Goal: Information Seeking & Learning: Find specific fact

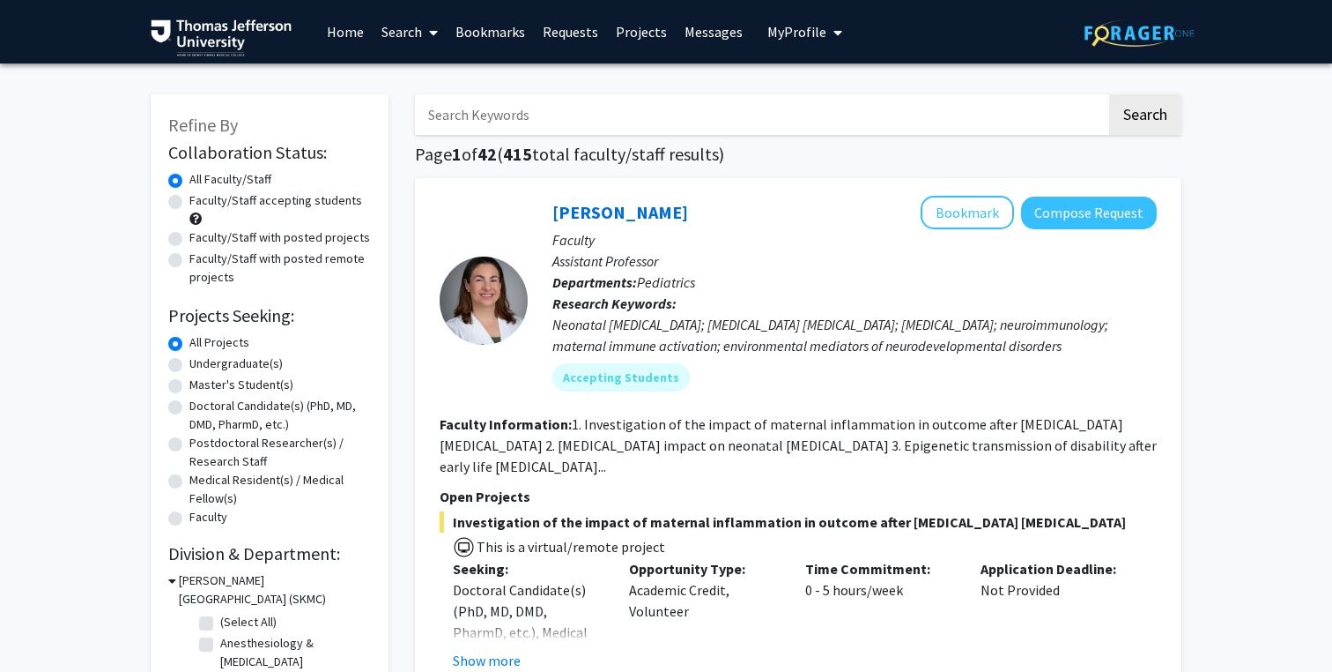
click at [569, 115] on input "Search Keywords" at bounding box center [761, 114] width 692 height 41
click at [1110, 94] on button "Search" at bounding box center [1146, 114] width 72 height 41
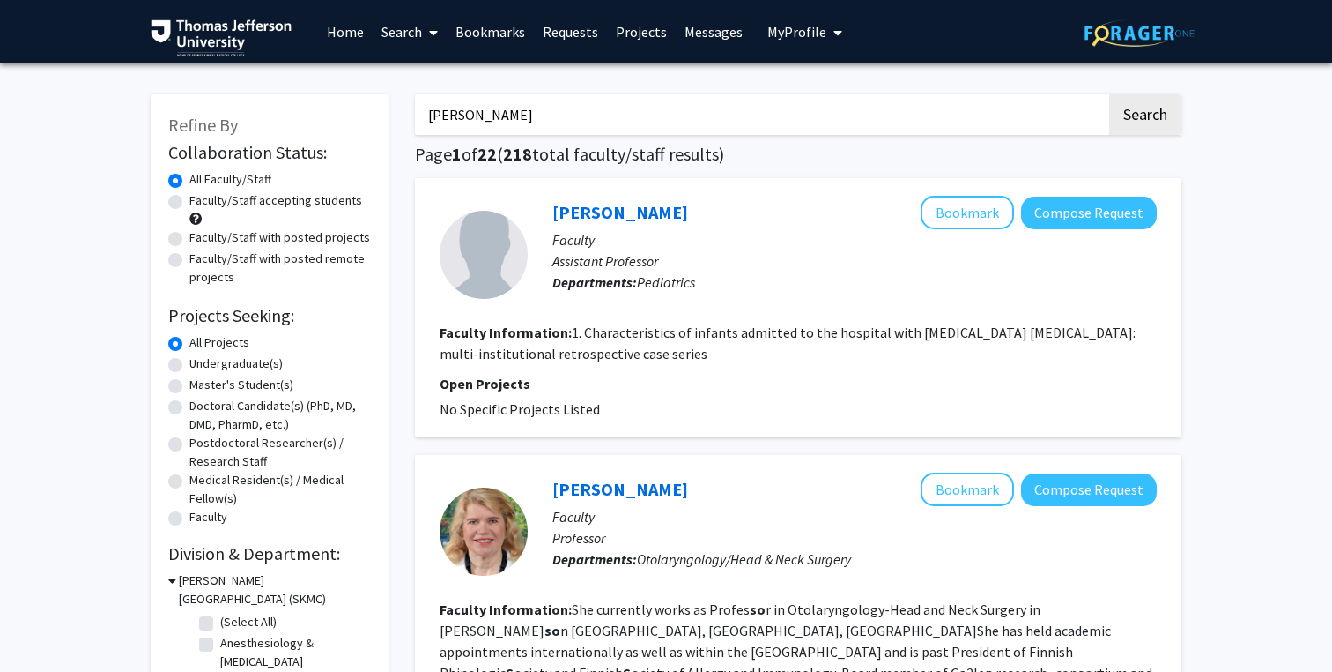
click at [1110, 94] on button "Search" at bounding box center [1146, 114] width 72 height 41
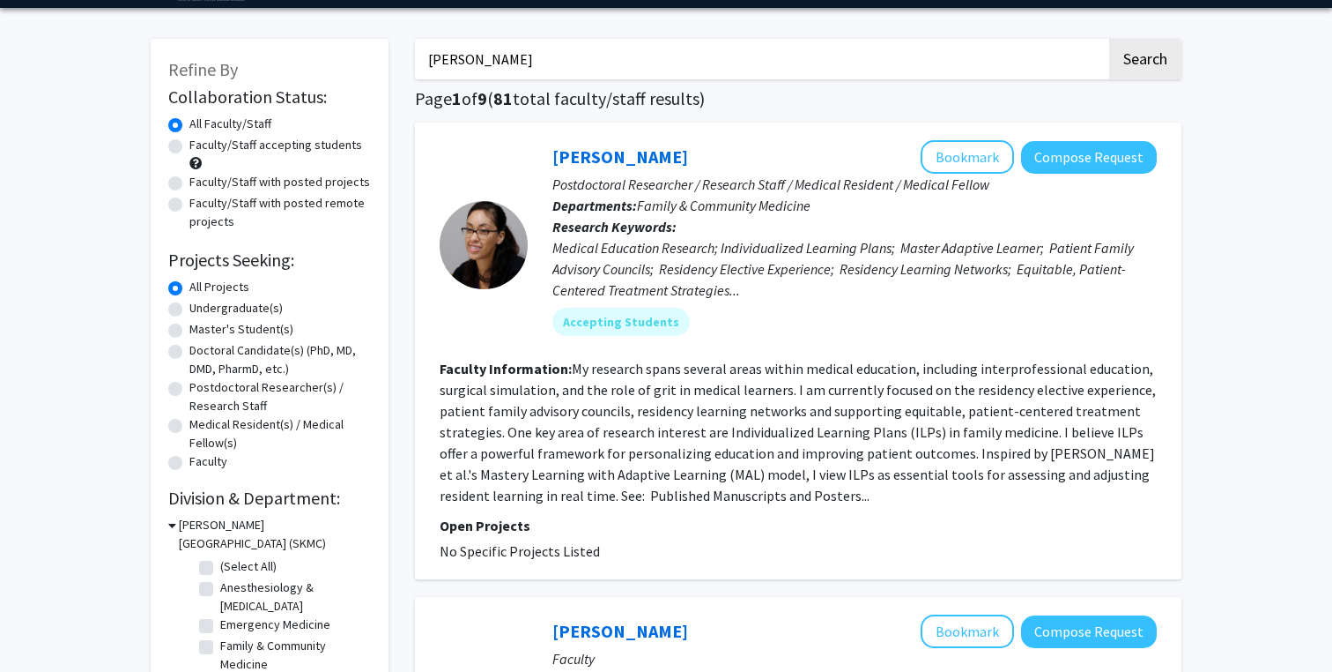
scroll to position [58, 0]
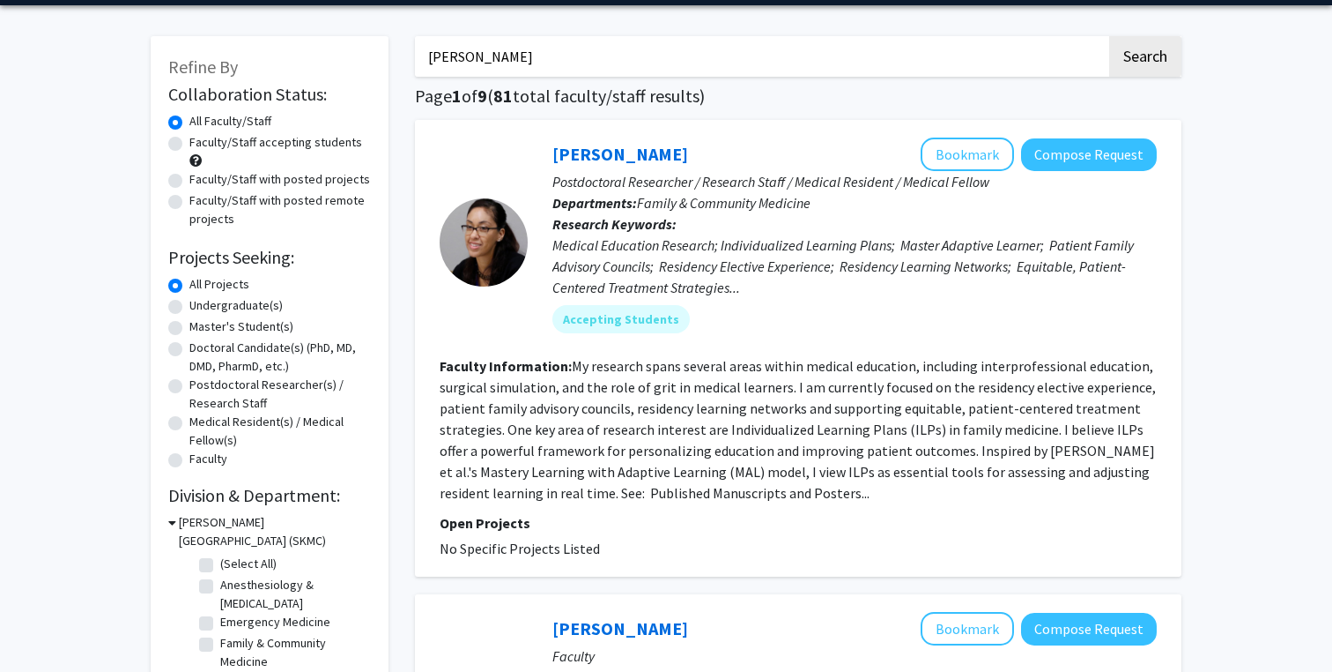
type input "[PERSON_NAME]"
click at [1110, 36] on button "Search" at bounding box center [1146, 56] width 72 height 41
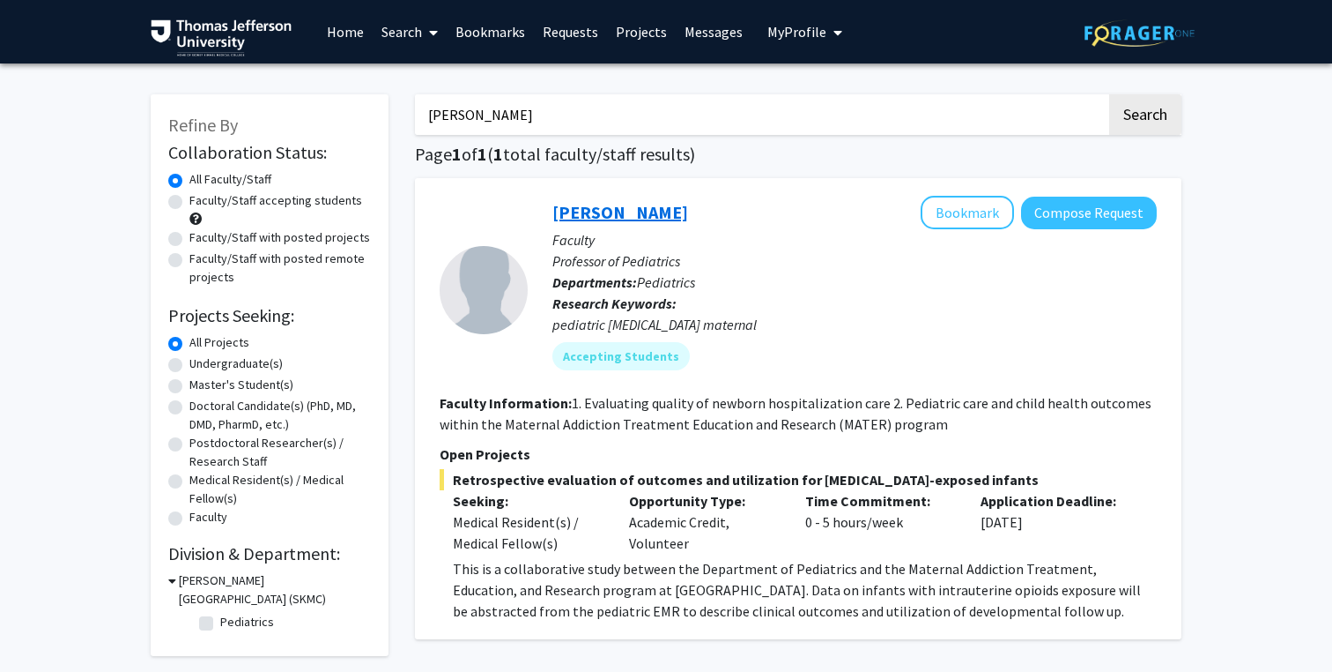
click at [622, 207] on link "[PERSON_NAME]" at bounding box center [621, 212] width 136 height 22
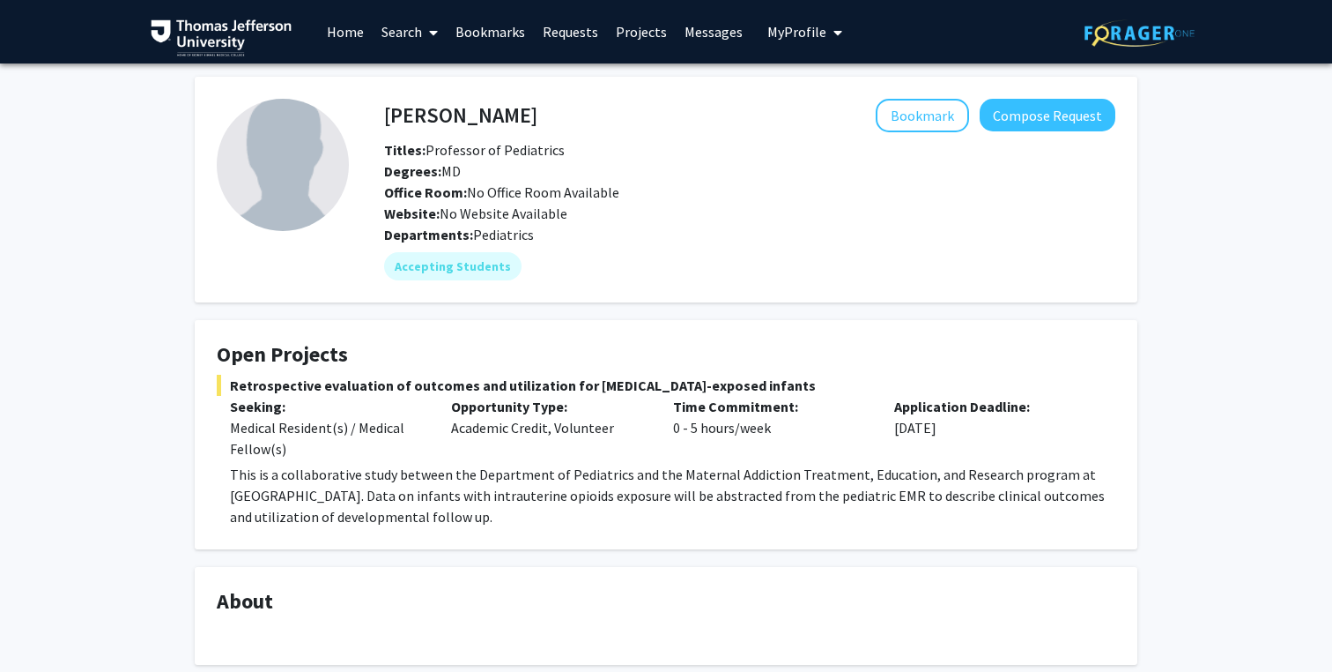
click at [342, 480] on p "This is a collaborative study between the Department of Pediatrics and the Mate…" at bounding box center [673, 495] width 886 height 63
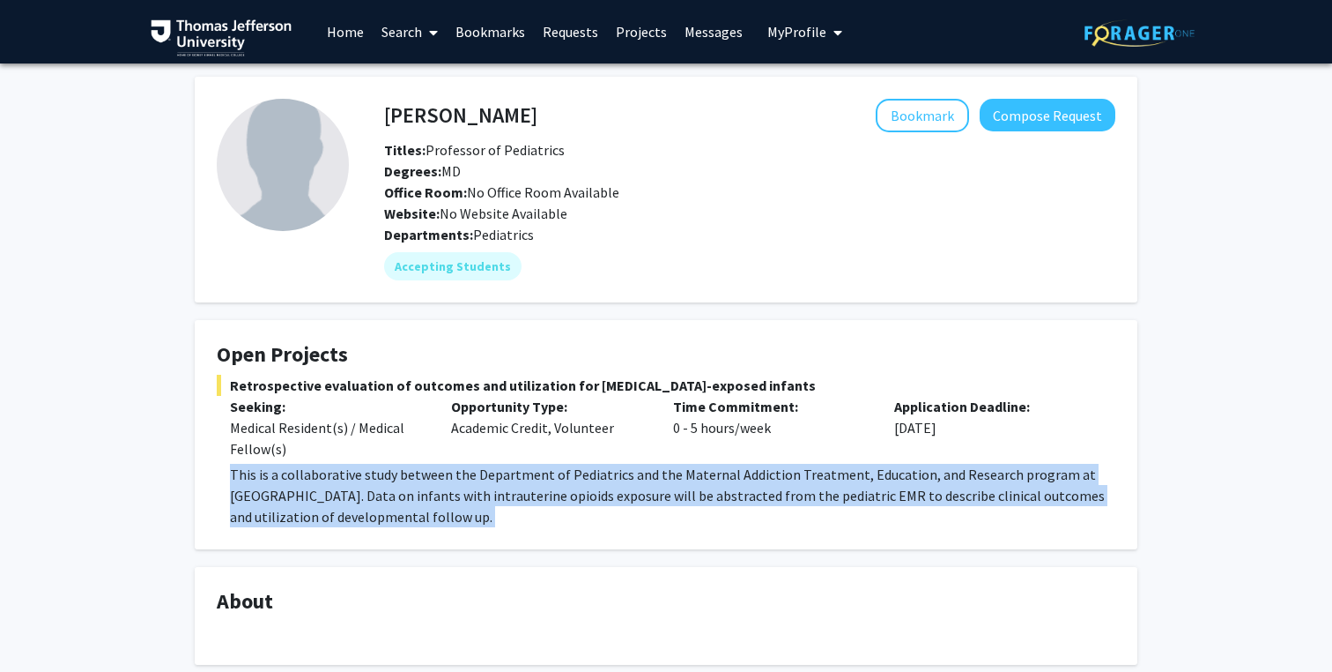
click at [342, 480] on p "This is a collaborative study between the Department of Pediatrics and the Mate…" at bounding box center [673, 495] width 886 height 63
copy p "This is a collaborative study between the Department of Pediatrics and the Mate…"
drag, startPoint x: 378, startPoint y: 112, endPoint x: 565, endPoint y: 150, distance: 190.6
click at [565, 150] on div "[PERSON_NAME] Bookmark Compose Request Titles: Professor of Pediatrics Degrees:…" at bounding box center [750, 161] width 758 height 125
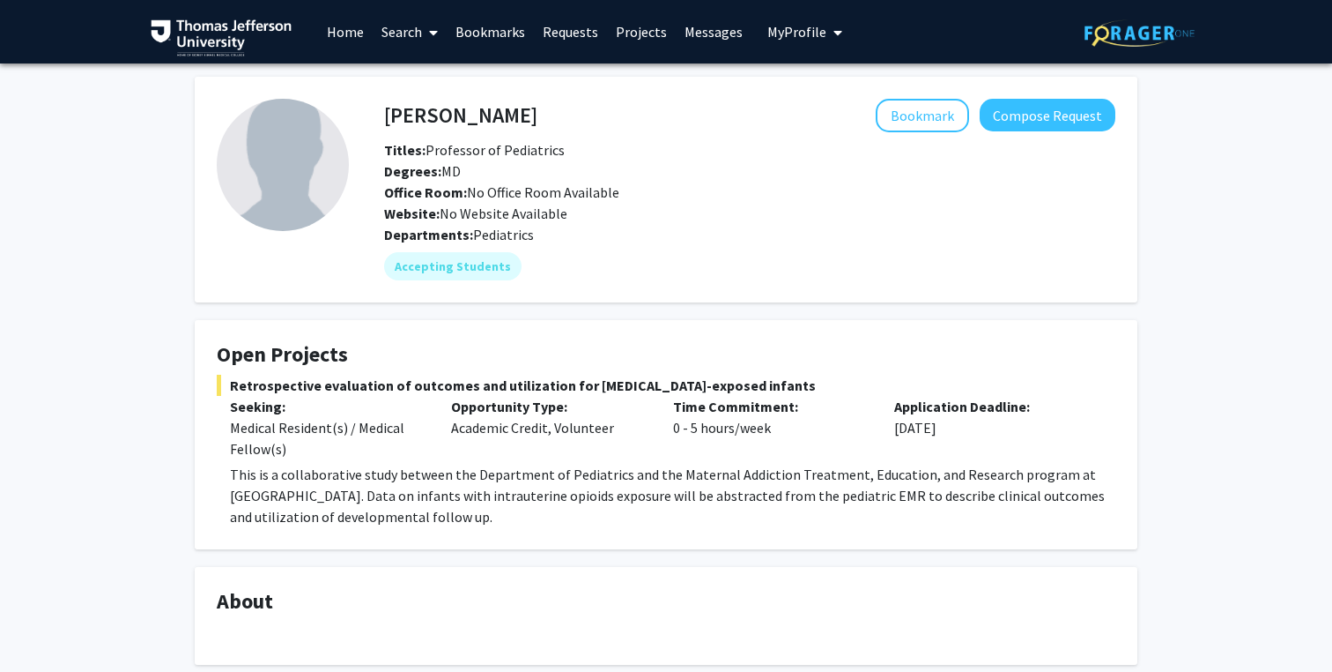
click at [466, 131] on div "[PERSON_NAME] Bookmark Compose Request" at bounding box center [750, 115] width 758 height 33
drag, startPoint x: 387, startPoint y: 115, endPoint x: 568, endPoint y: 151, distance: 184.1
click at [568, 151] on div "[PERSON_NAME] Bookmark Compose Request Titles: Professor of Pediatrics Degrees:…" at bounding box center [750, 161] width 758 height 125
copy div "[PERSON_NAME] Bookmark Compose Request Titles: Professor of Pediatrics"
click at [302, 384] on span "Retrospective evaluation of outcomes and utilization for [MEDICAL_DATA]-exposed…" at bounding box center [666, 385] width 899 height 21
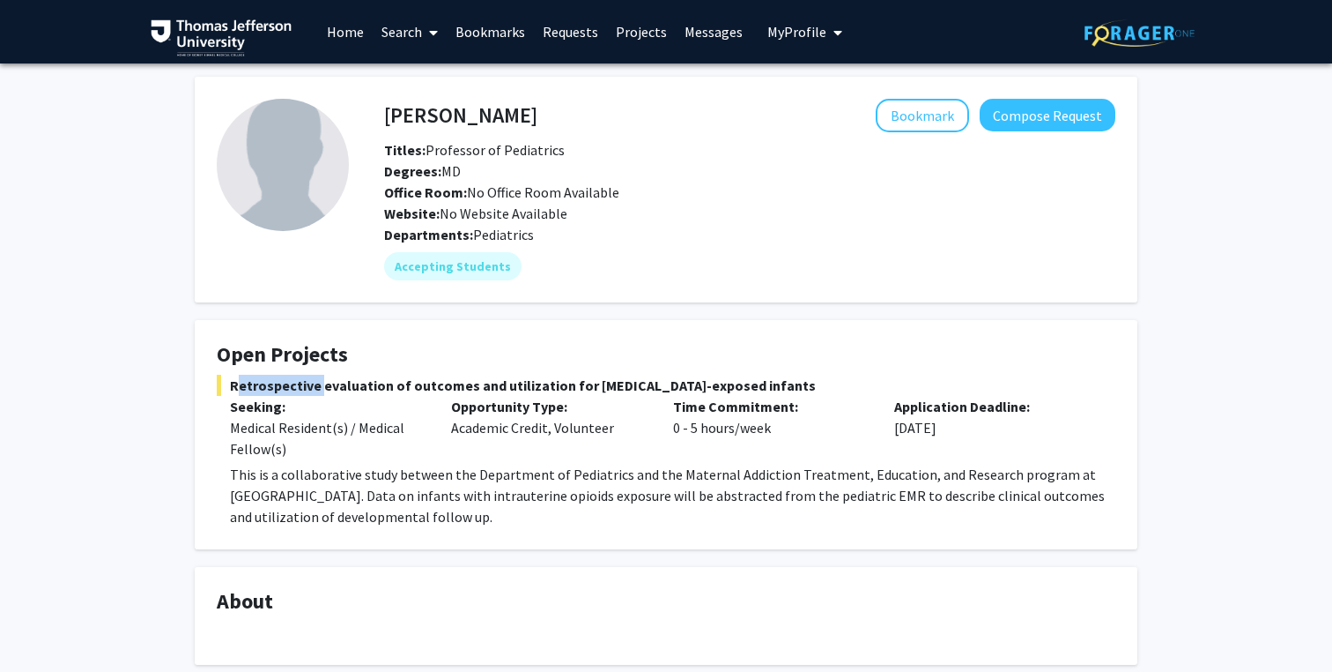
click at [302, 384] on span "Retrospective evaluation of outcomes and utilization for [MEDICAL_DATA]-exposed…" at bounding box center [666, 385] width 899 height 21
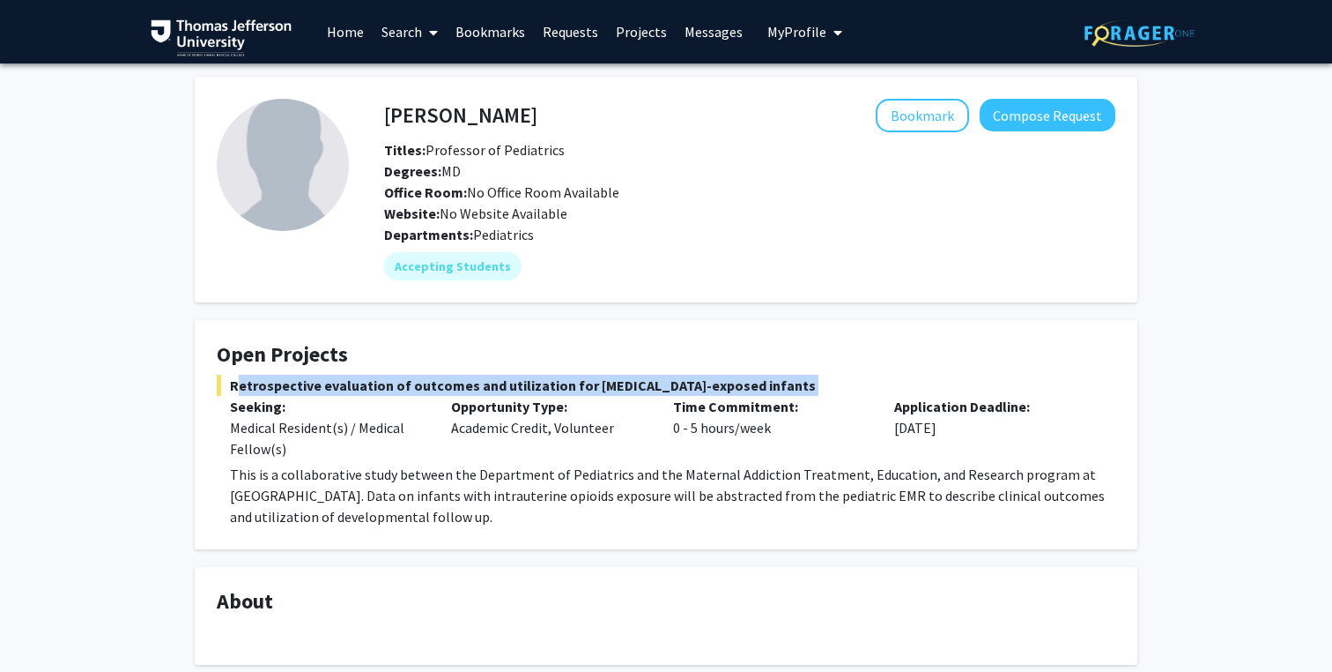
click at [302, 384] on span "Retrospective evaluation of outcomes and utilization for [MEDICAL_DATA]-exposed…" at bounding box center [666, 385] width 899 height 21
copy span "Retrospective evaluation of outcomes and utilization for [MEDICAL_DATA]-exposed…"
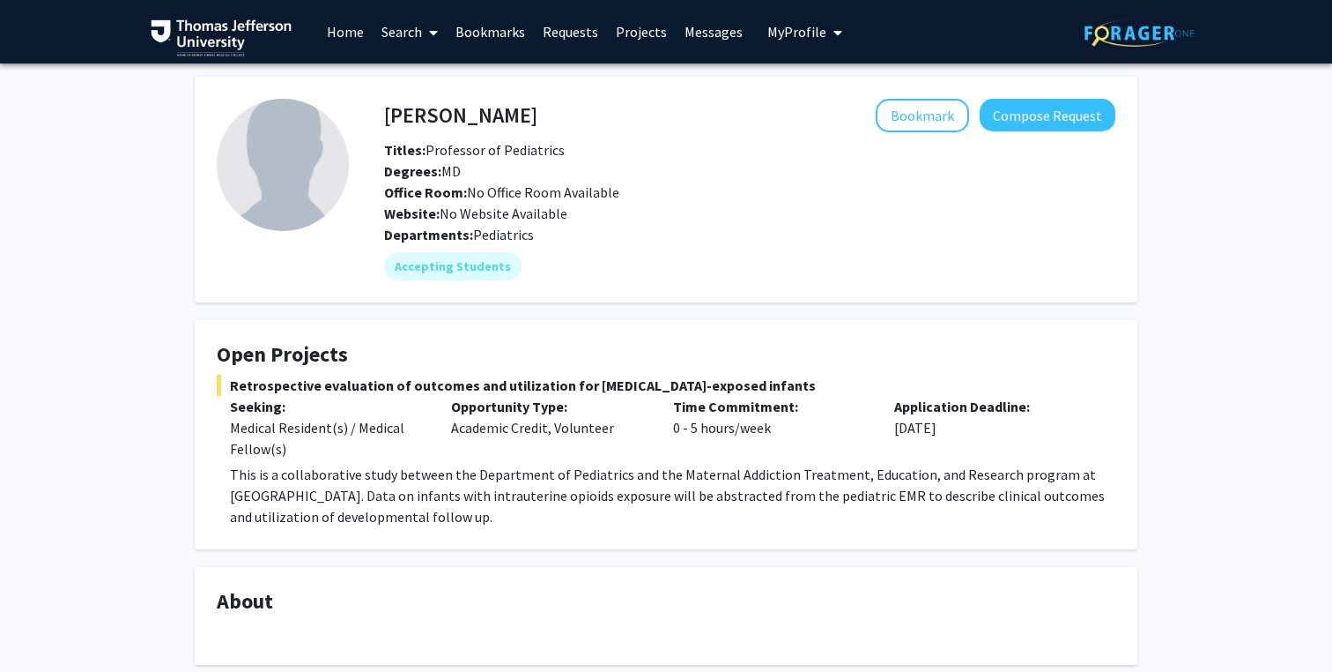
click at [399, 45] on link "Search" at bounding box center [410, 32] width 74 height 62
click at [417, 81] on span "Faculty/Staff" at bounding box center [438, 80] width 130 height 35
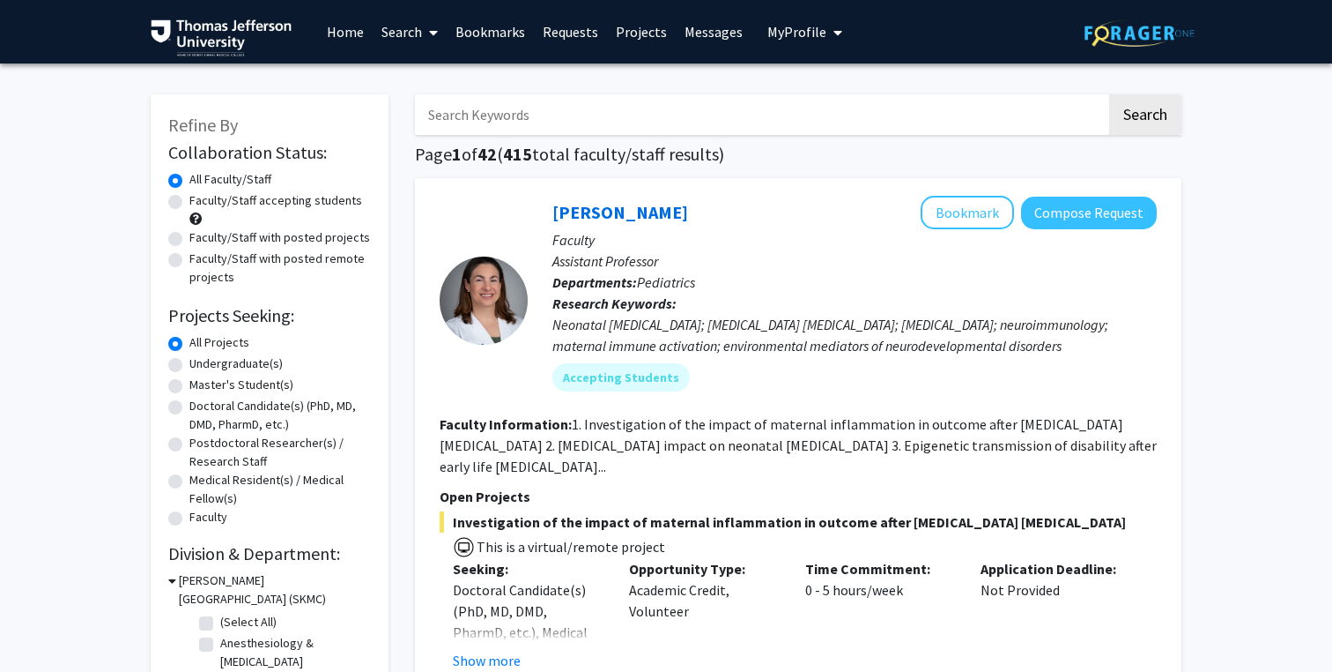
click at [489, 124] on input "Search Keywords" at bounding box center [761, 114] width 692 height 41
type input "[PERSON_NAME]"
click at [1110, 94] on button "Search" at bounding box center [1146, 114] width 72 height 41
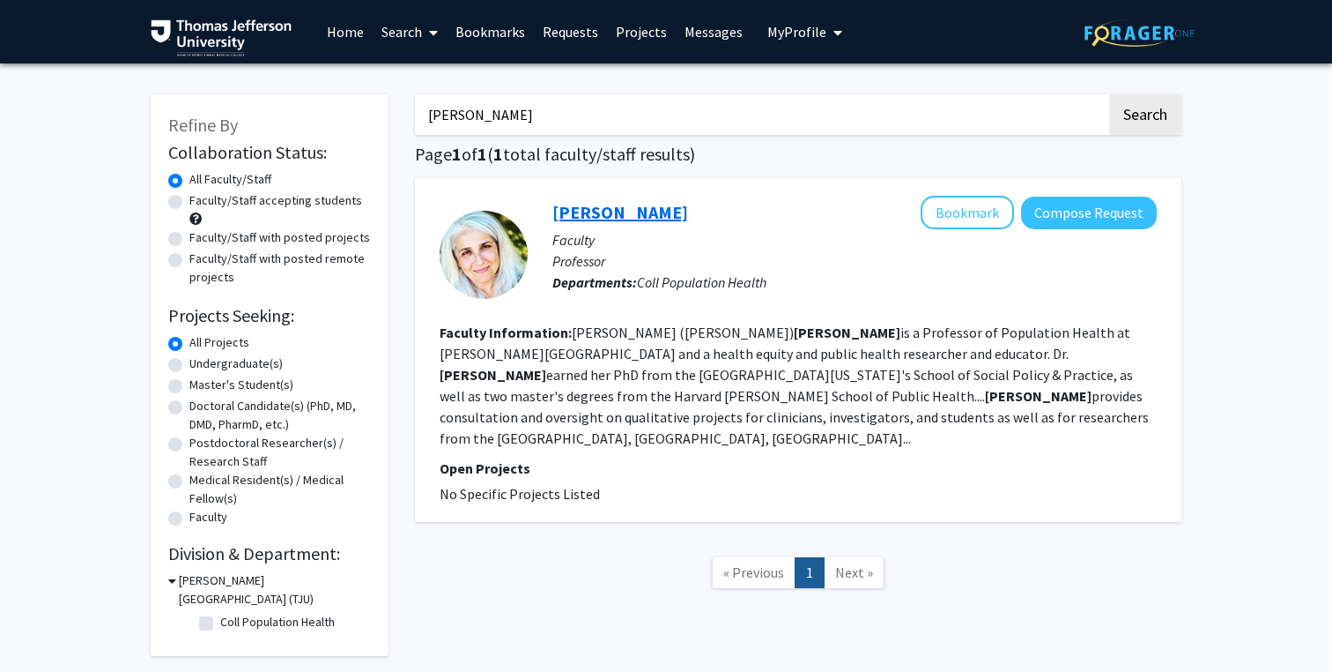
click at [613, 216] on link "[PERSON_NAME]" at bounding box center [621, 212] width 136 height 22
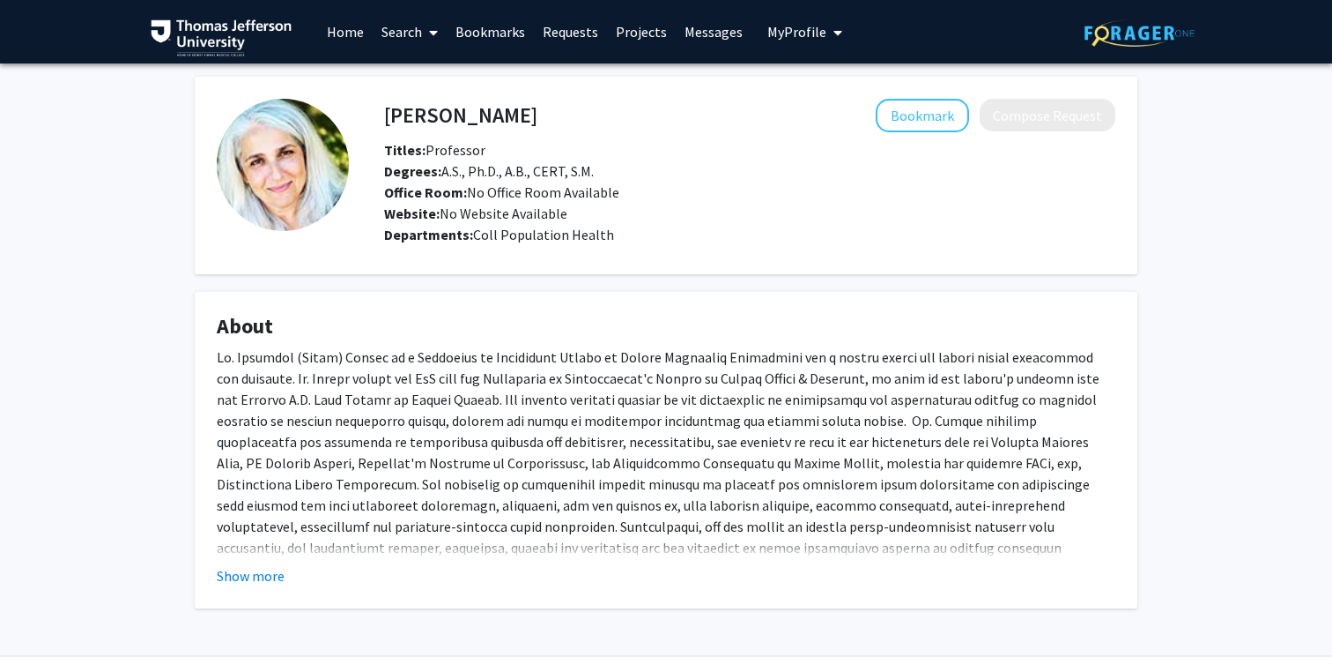
scroll to position [47, 0]
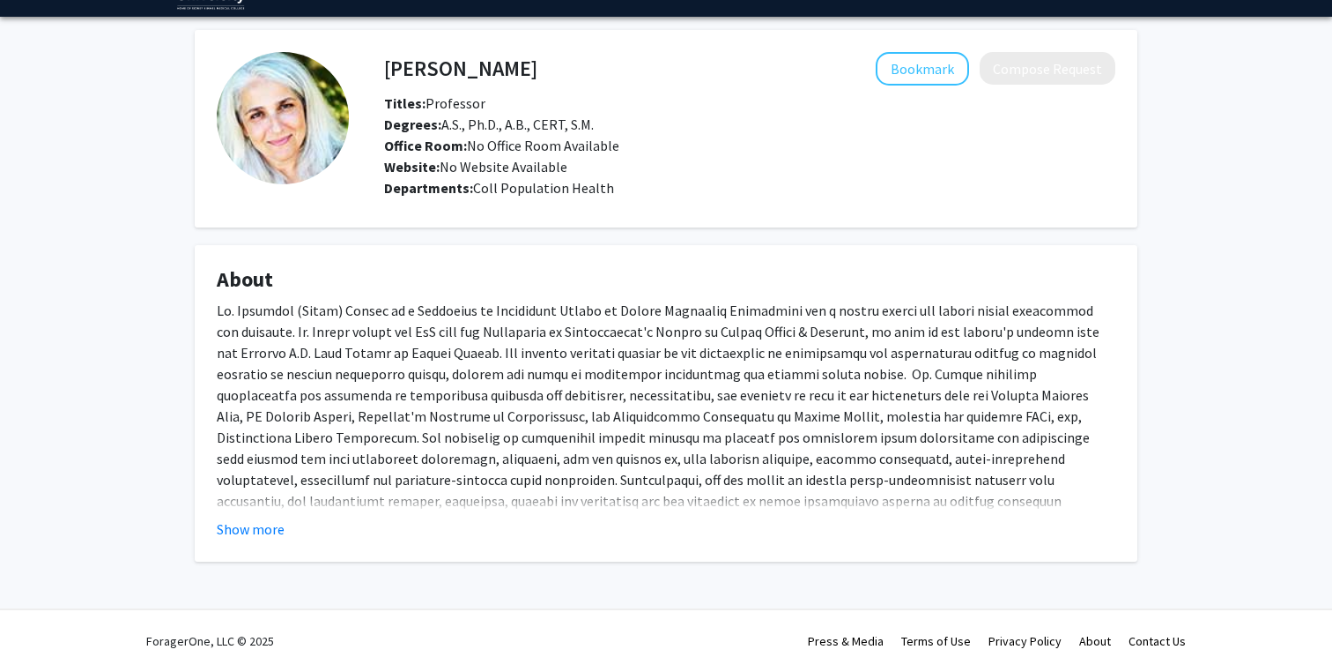
click at [252, 541] on fg-card "About Show more" at bounding box center [666, 403] width 943 height 316
click at [248, 538] on button "Show more" at bounding box center [251, 528] width 68 height 21
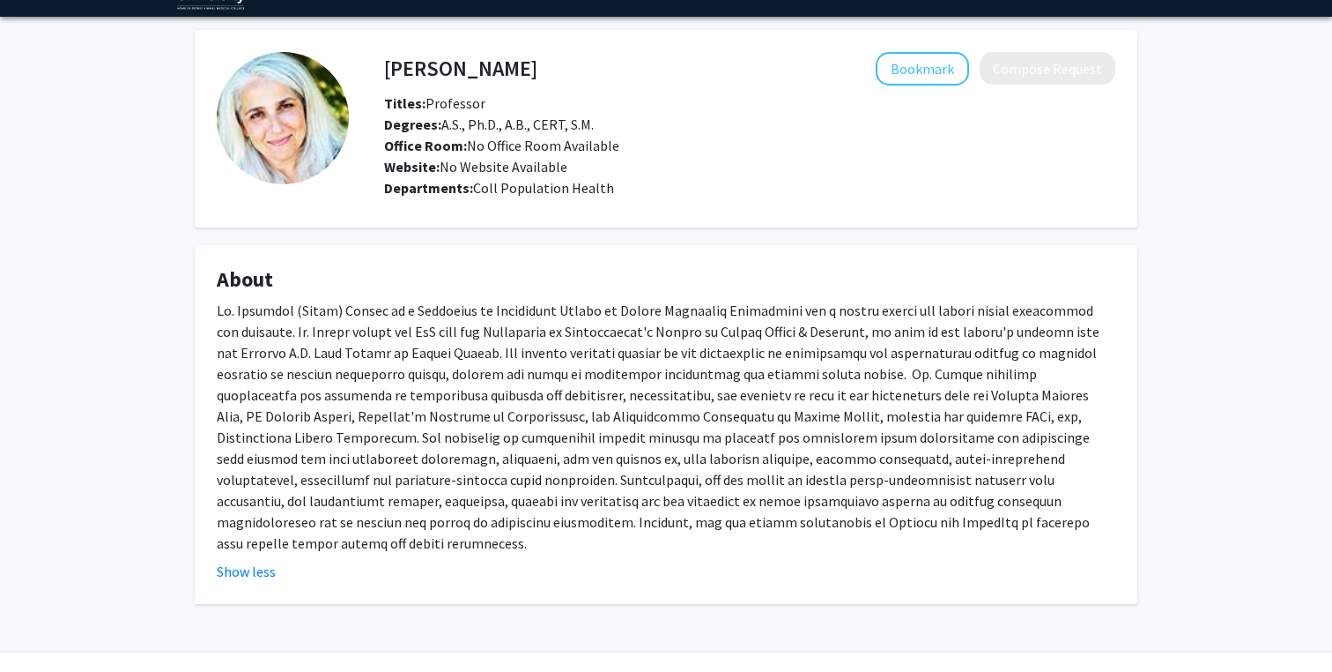
scroll to position [68, 0]
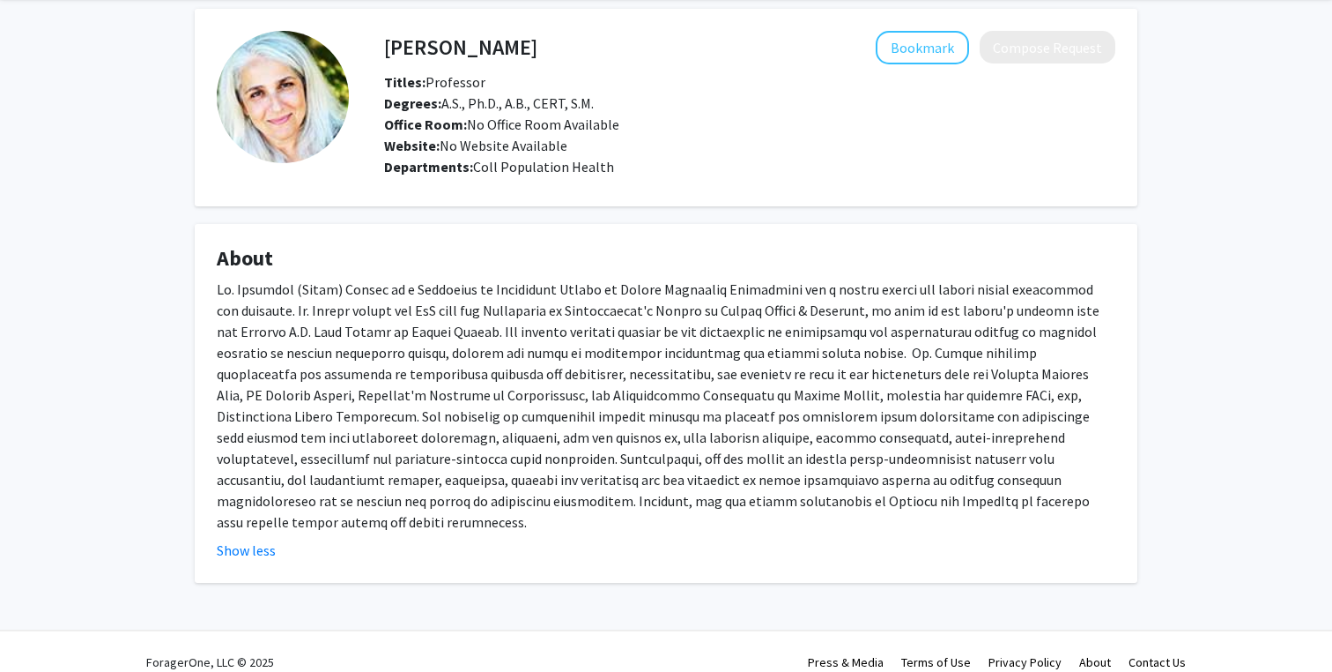
click at [610, 488] on div at bounding box center [666, 405] width 899 height 254
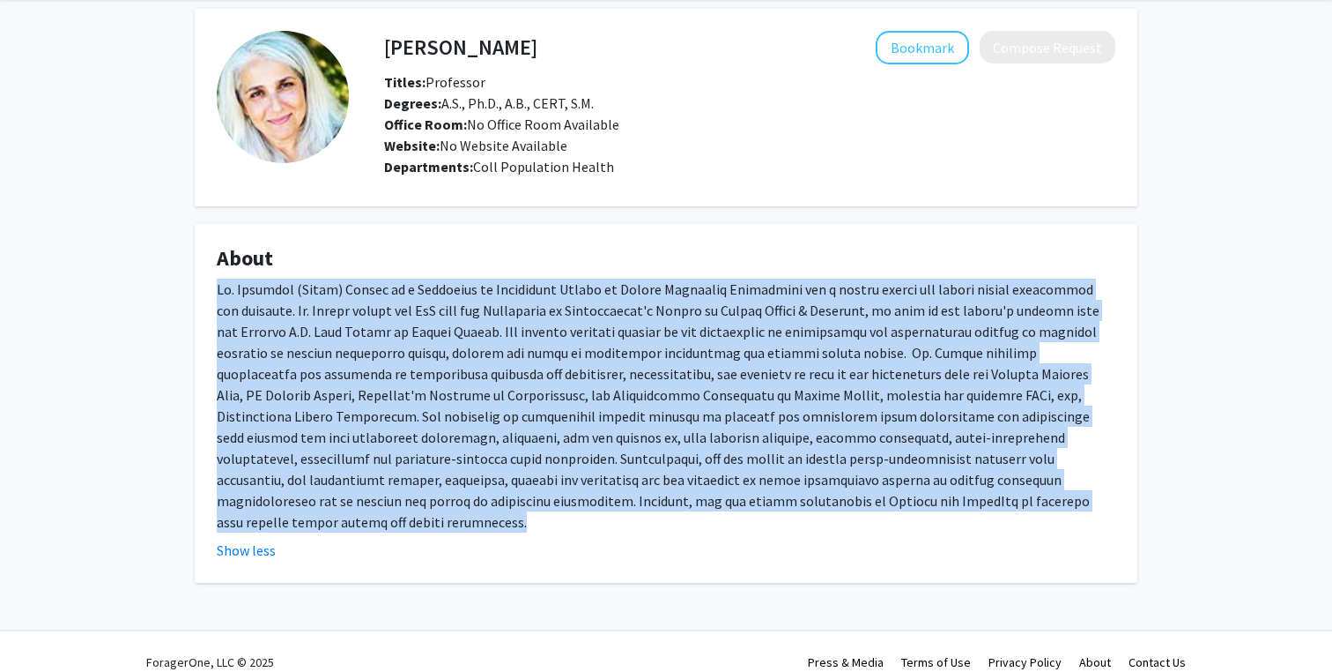
click at [549, 501] on div at bounding box center [666, 405] width 899 height 254
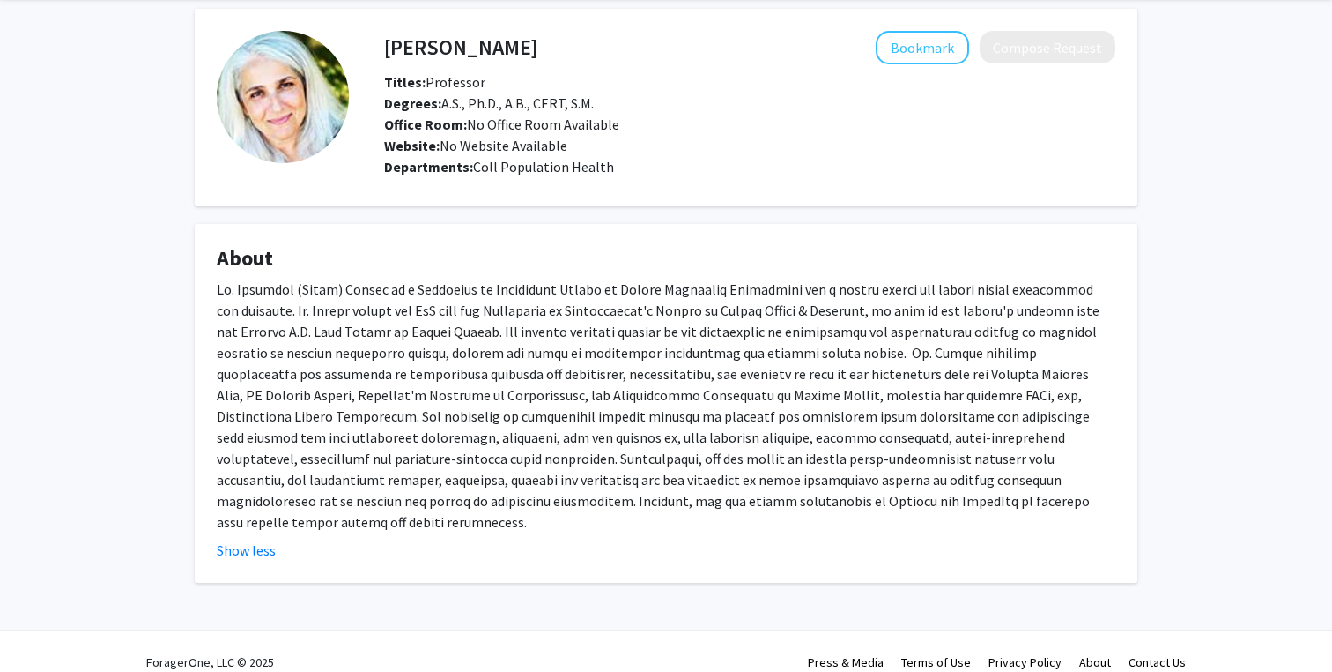
click at [517, 350] on div at bounding box center [666, 405] width 899 height 254
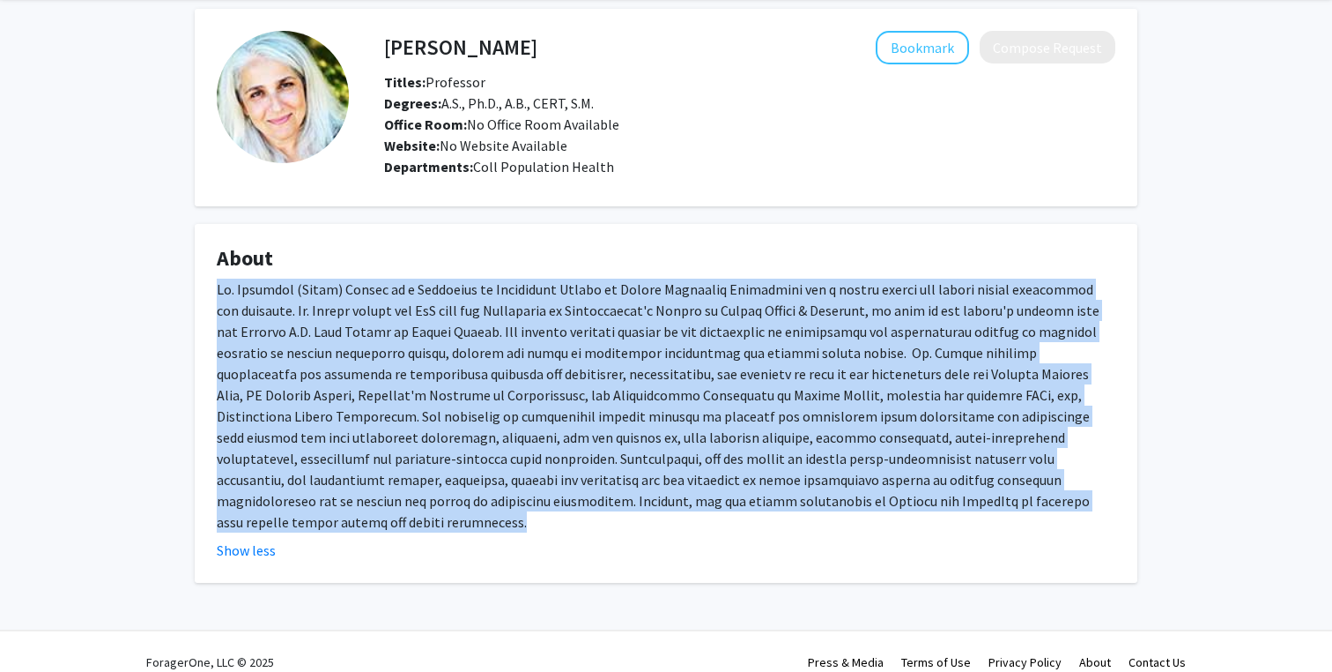
click at [510, 445] on div at bounding box center [666, 405] width 899 height 254
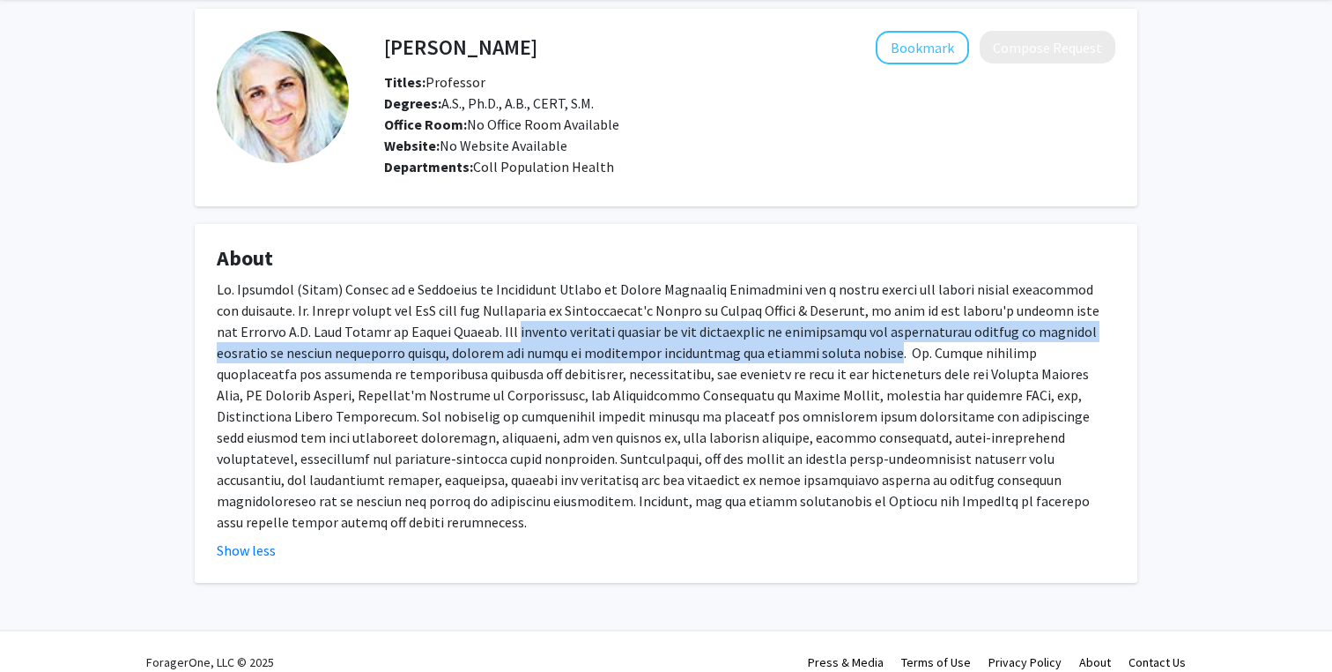
drag, startPoint x: 493, startPoint y: 335, endPoint x: 820, endPoint y: 344, distance: 327.1
click at [820, 344] on div at bounding box center [666, 405] width 899 height 254
copy div "current research focuses on the integration of qualitative and quantitative met…"
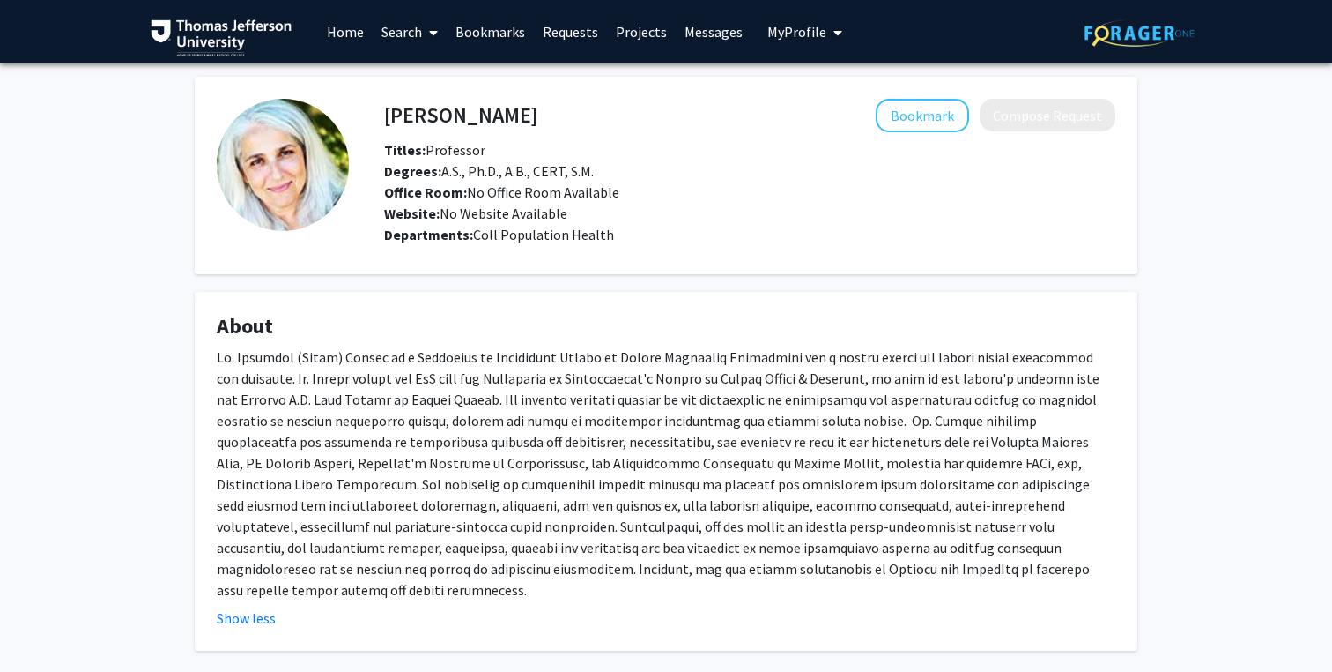
click at [419, 31] on link "Search" at bounding box center [410, 32] width 74 height 62
click at [434, 83] on span "Faculty/Staff" at bounding box center [438, 80] width 130 height 35
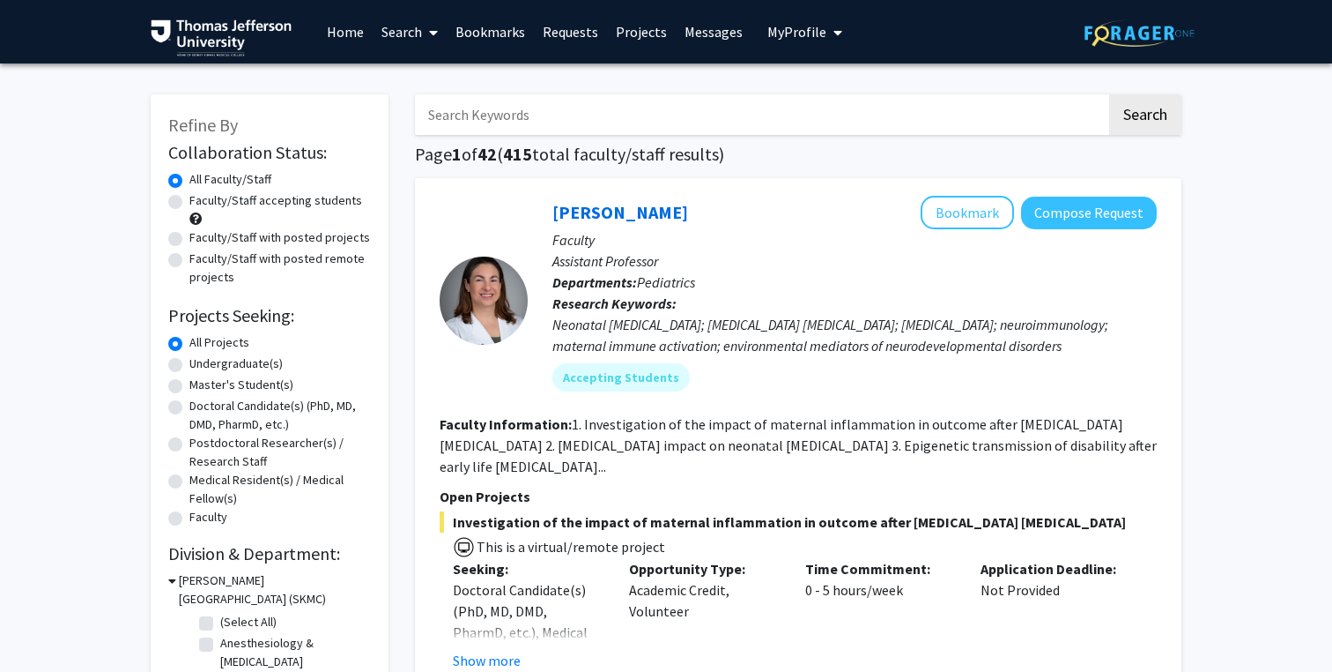
click at [491, 113] on input "Search Keywords" at bounding box center [761, 114] width 692 height 41
type input "[PERSON_NAME]"
click at [1110, 94] on button "Search" at bounding box center [1146, 114] width 72 height 41
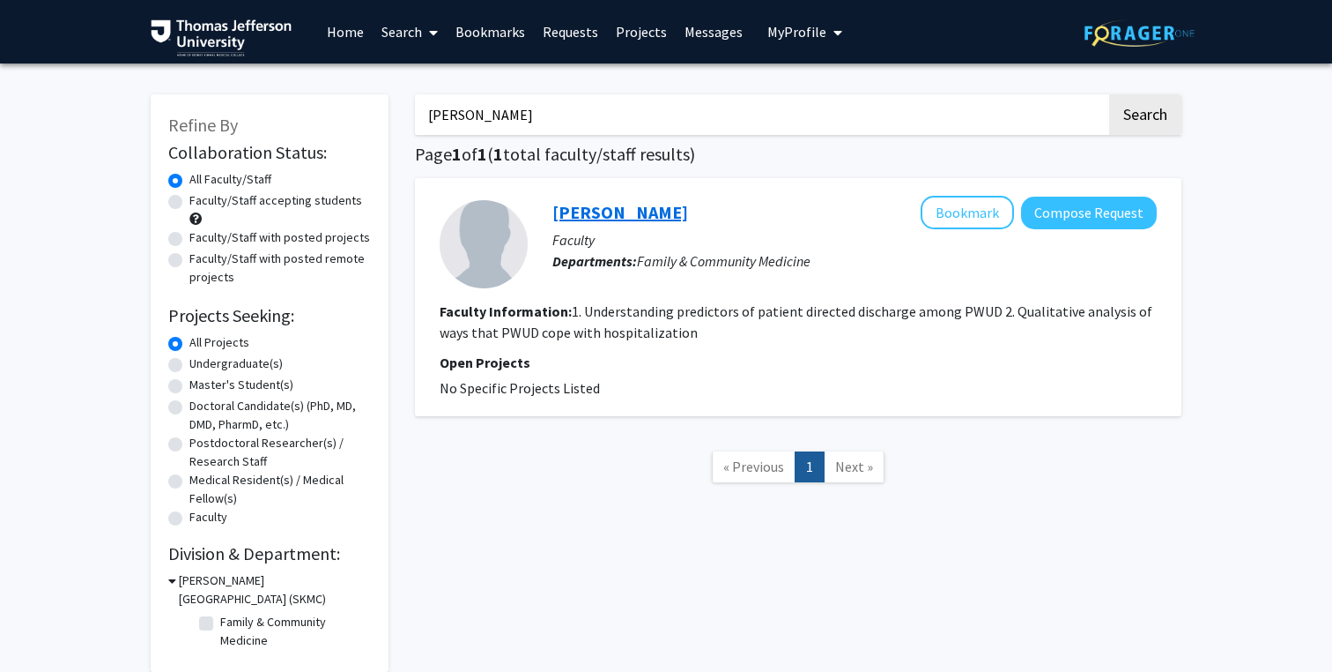
click at [592, 212] on link "[PERSON_NAME]" at bounding box center [621, 212] width 136 height 22
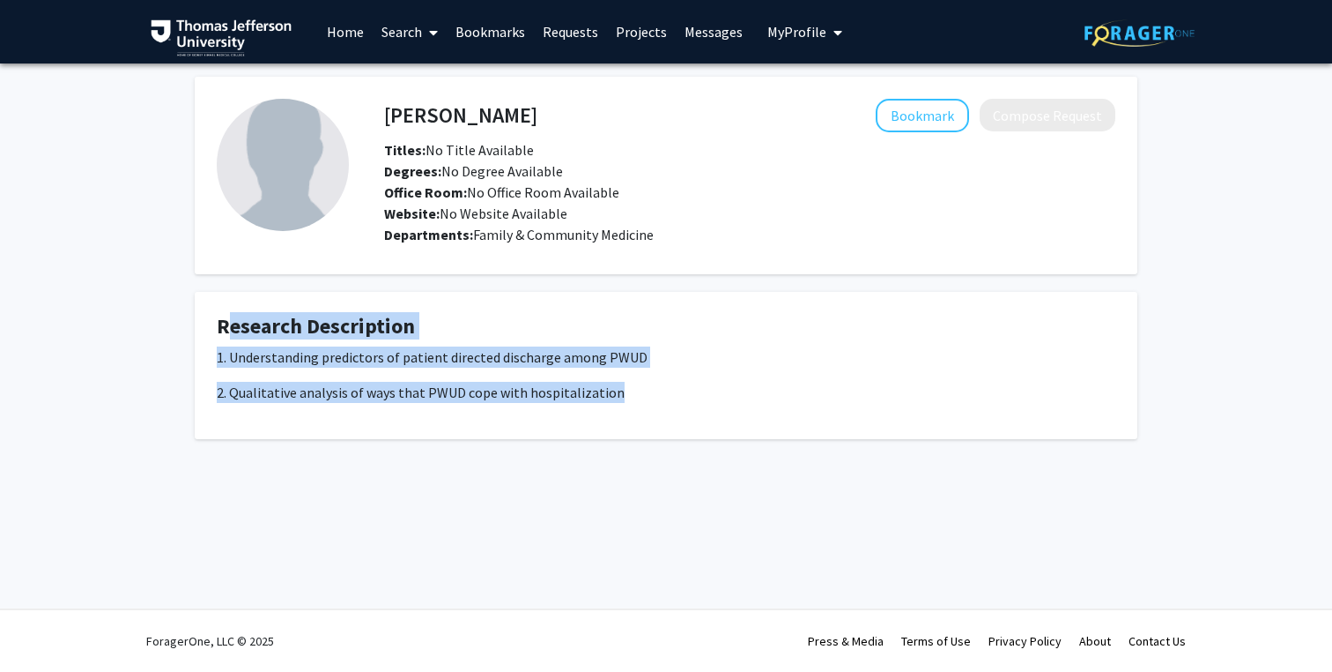
drag, startPoint x: 613, startPoint y: 388, endPoint x: 203, endPoint y: 325, distance: 415.4
click at [203, 324] on fg-card "Research Description 1. Understanding predictors of patient directed discharge …" at bounding box center [666, 365] width 943 height 147
copy fg-card "Research Description 1. Understanding predictors of patient directed discharge …"
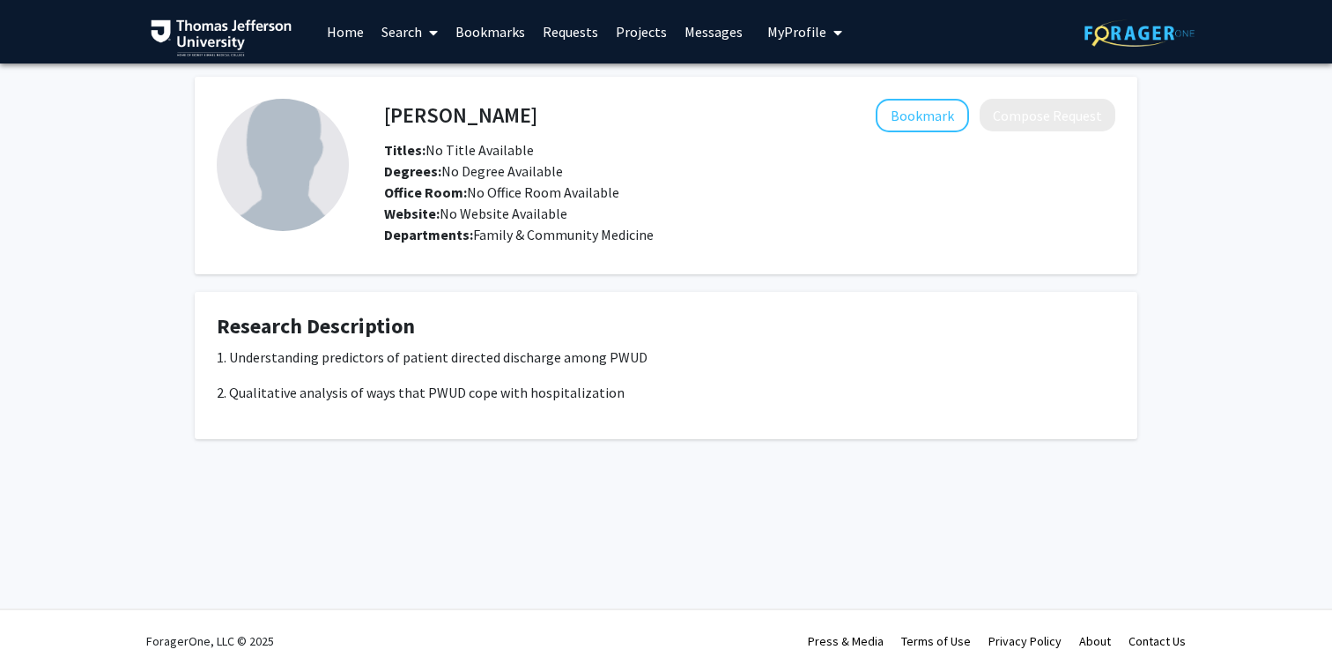
click at [434, 107] on h4 "[PERSON_NAME]" at bounding box center [460, 115] width 153 height 33
copy h4 "[PERSON_NAME]"
click at [403, 33] on link "Search" at bounding box center [410, 32] width 74 height 62
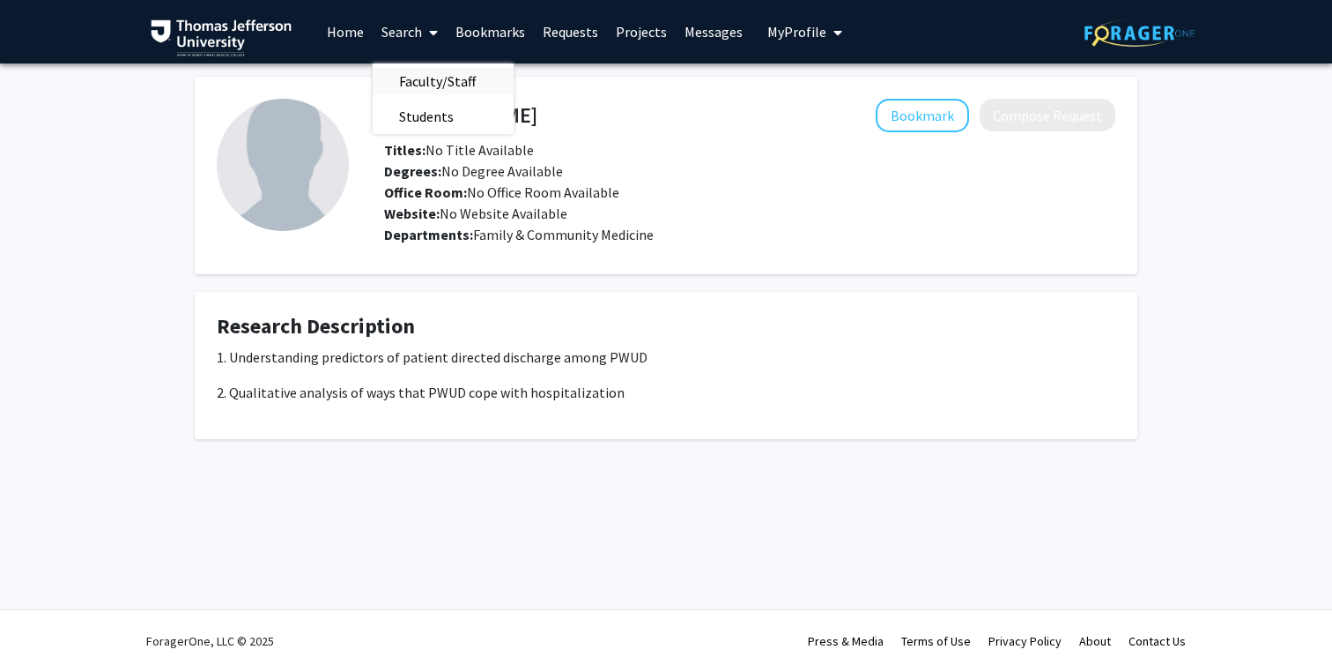
click at [412, 76] on span "Faculty/Staff" at bounding box center [438, 80] width 130 height 35
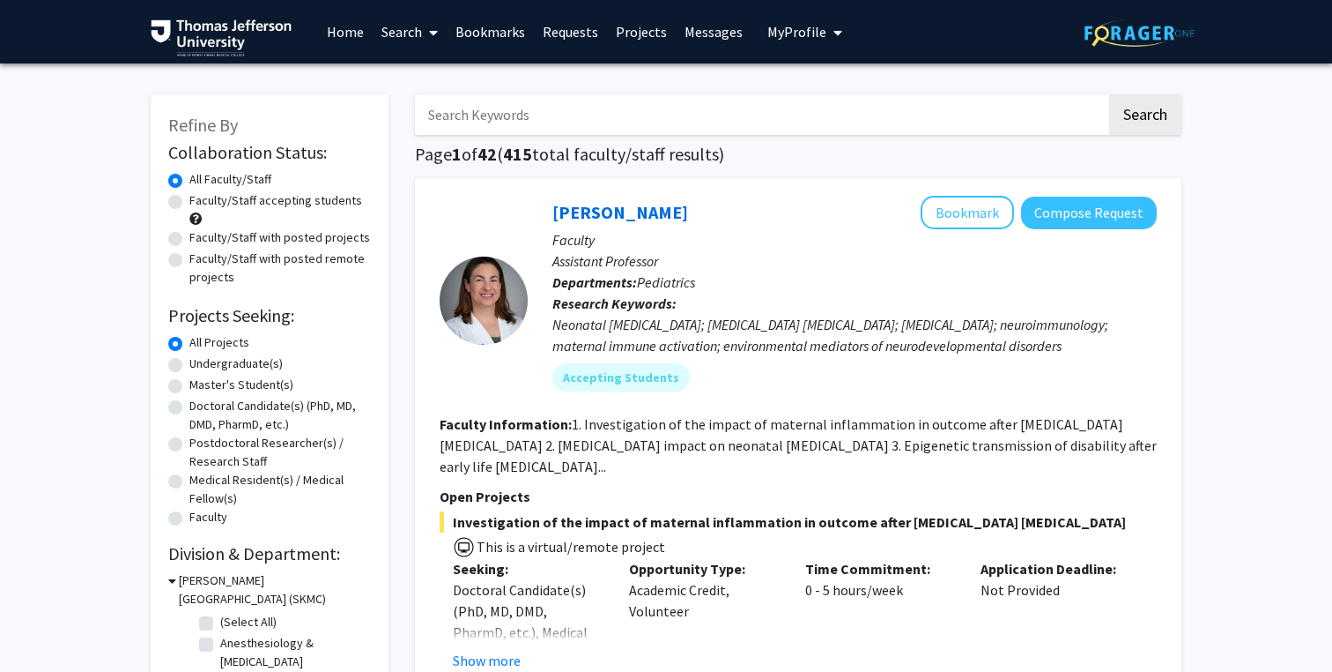
click at [464, 121] on input "Search Keywords" at bounding box center [761, 114] width 692 height 41
type input "henstenber"
click at [1110, 94] on button "Search" at bounding box center [1146, 114] width 72 height 41
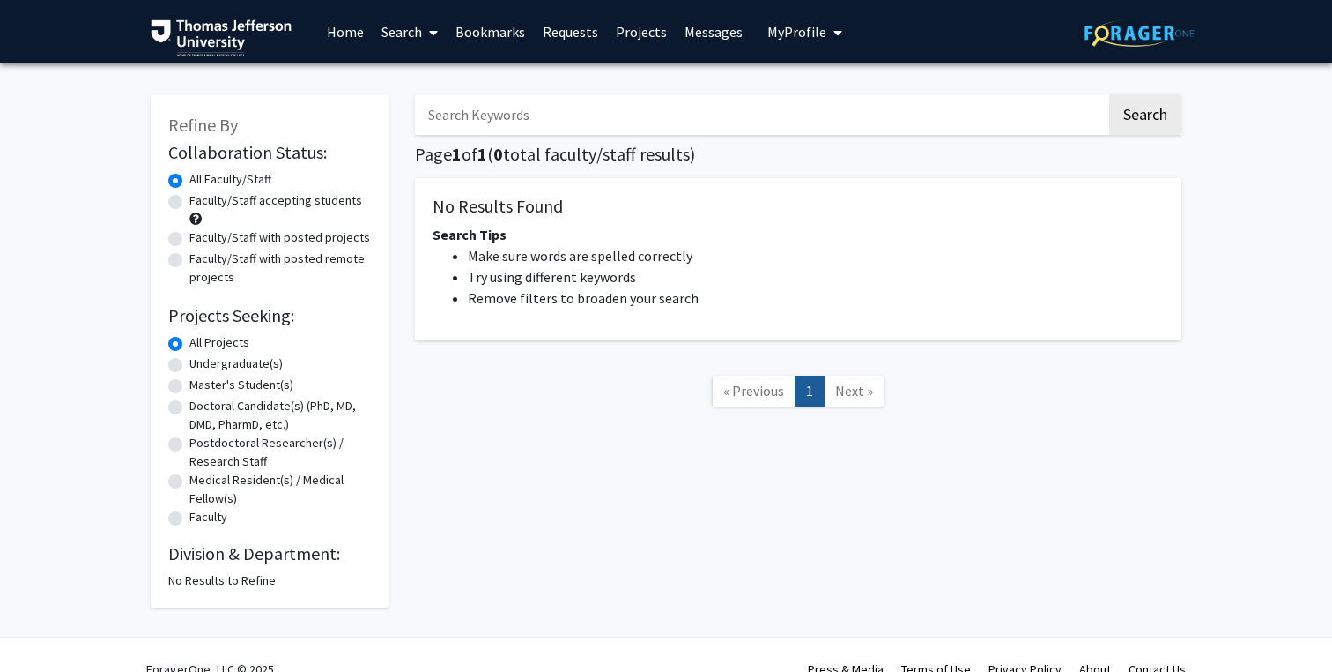
paste input "[GEOGRAPHIC_DATA]"
click at [1110, 94] on button "Search" at bounding box center [1146, 114] width 72 height 41
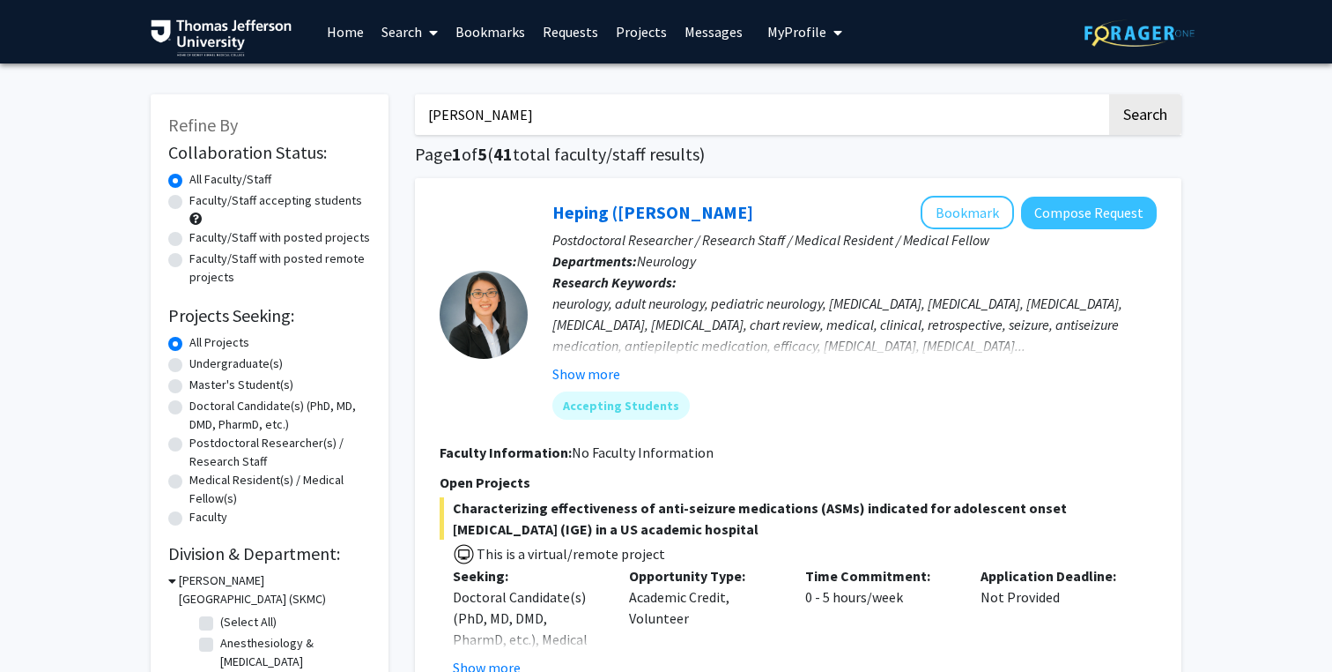
click at [478, 114] on input "[PERSON_NAME]" at bounding box center [761, 114] width 692 height 41
type input "[PERSON_NAME]"
click at [1110, 94] on button "Search" at bounding box center [1146, 114] width 72 height 41
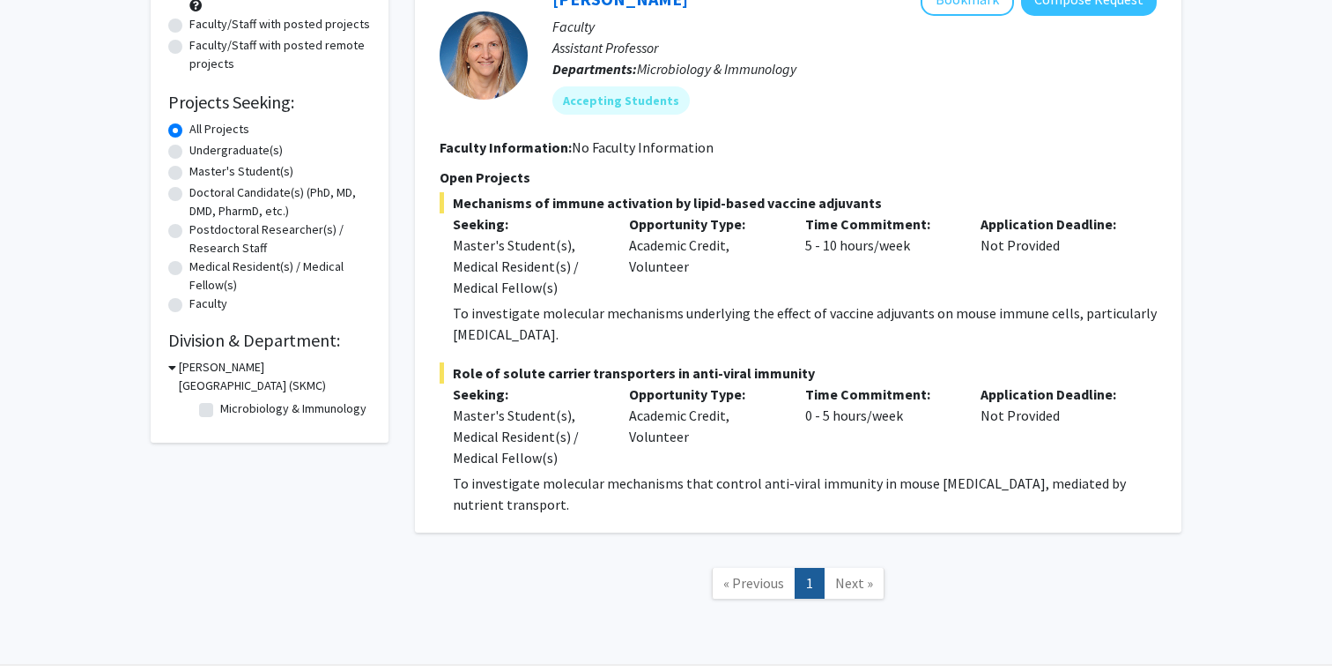
scroll to position [269, 0]
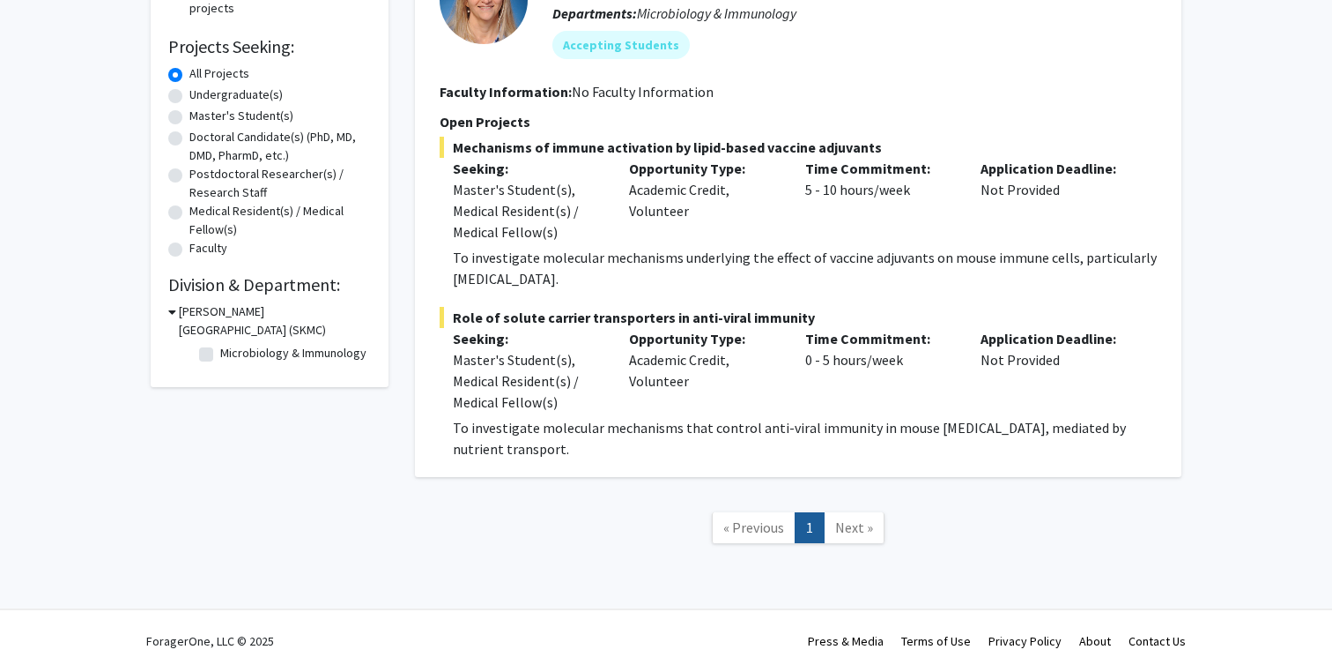
click at [854, 528] on span "Next »" at bounding box center [854, 527] width 38 height 18
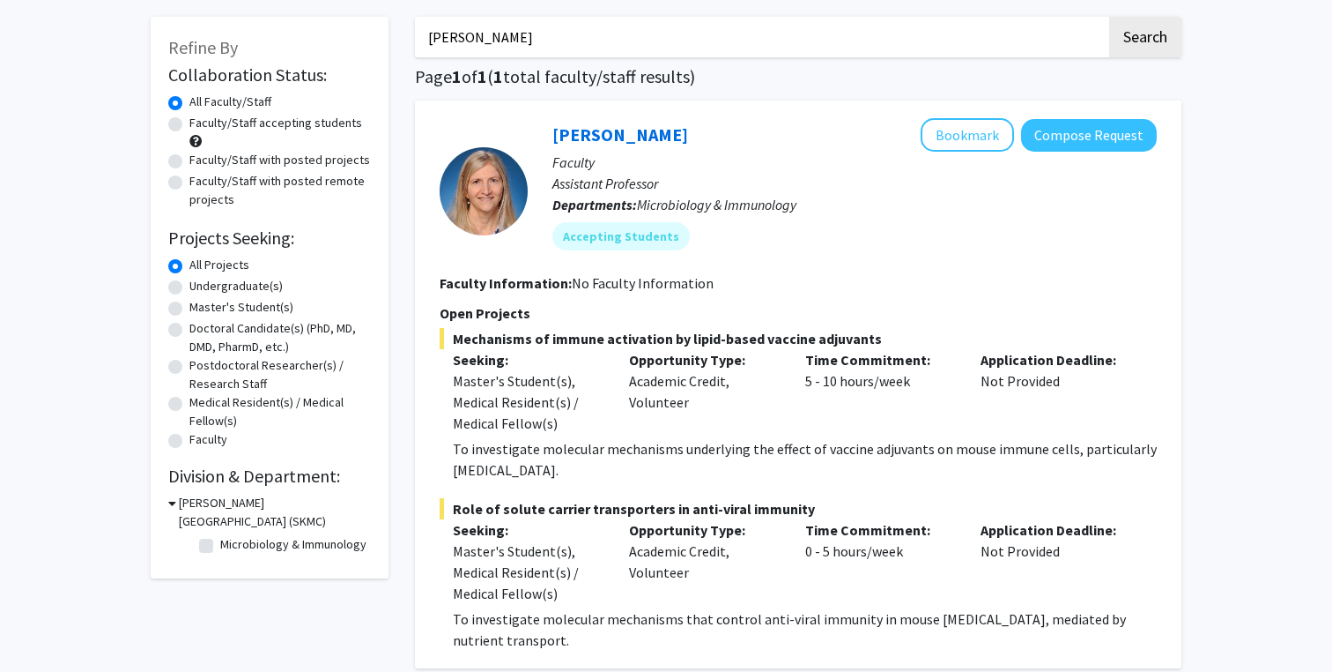
scroll to position [0, 0]
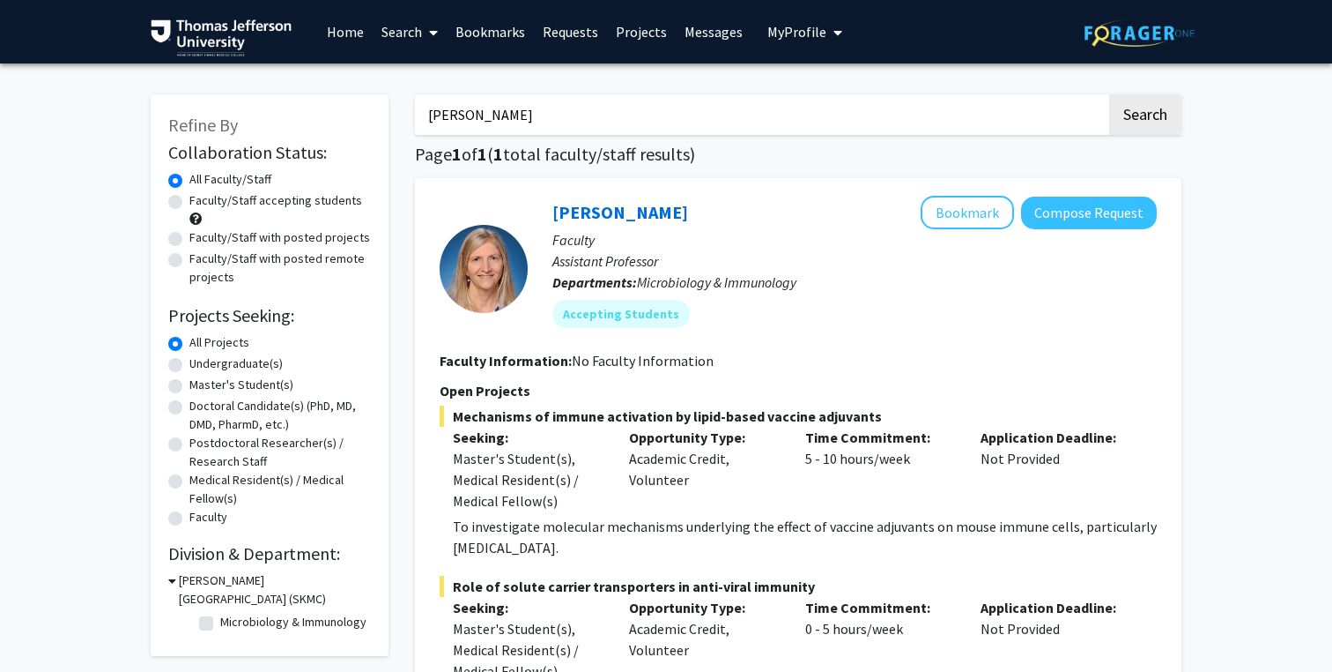
click at [540, 119] on input "[PERSON_NAME]" at bounding box center [761, 114] width 692 height 41
type input "m"
click at [1110, 94] on button "Search" at bounding box center [1146, 114] width 72 height 41
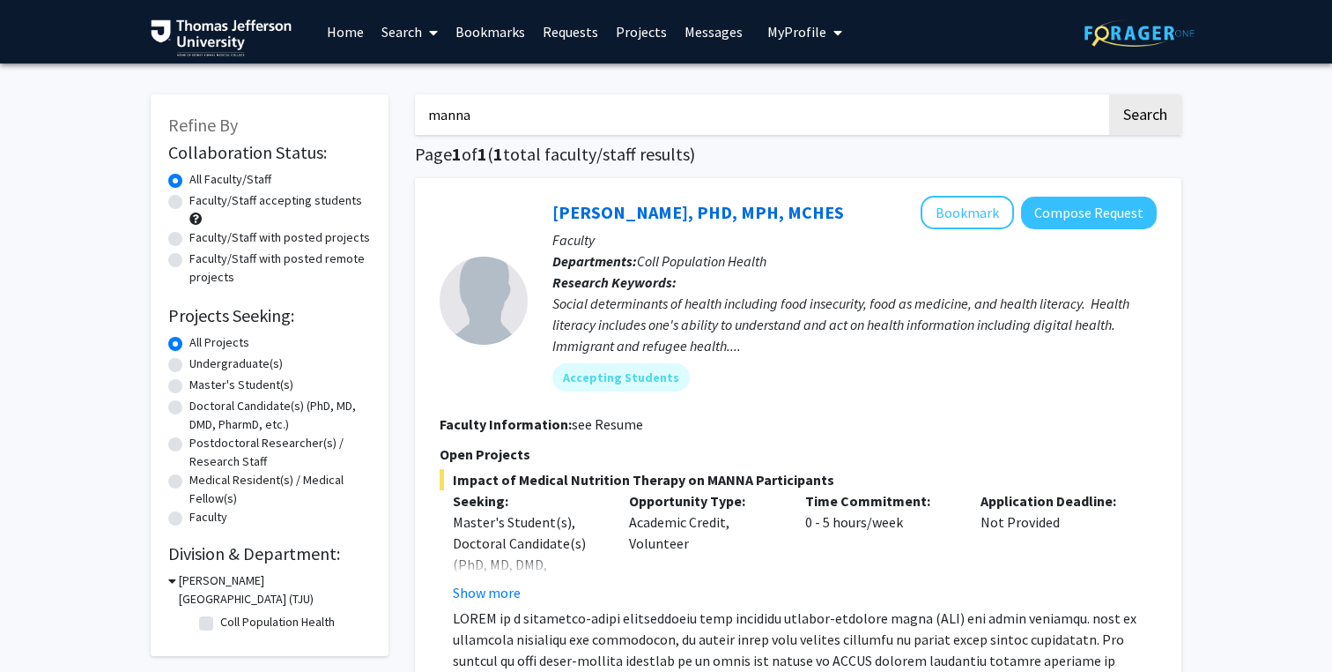
click at [525, 125] on input "manna" at bounding box center [761, 114] width 692 height 41
click at [525, 126] on input "manna" at bounding box center [761, 114] width 692 height 41
type input "[PERSON_NAME]"
click at [1110, 94] on button "Search" at bounding box center [1146, 114] width 72 height 41
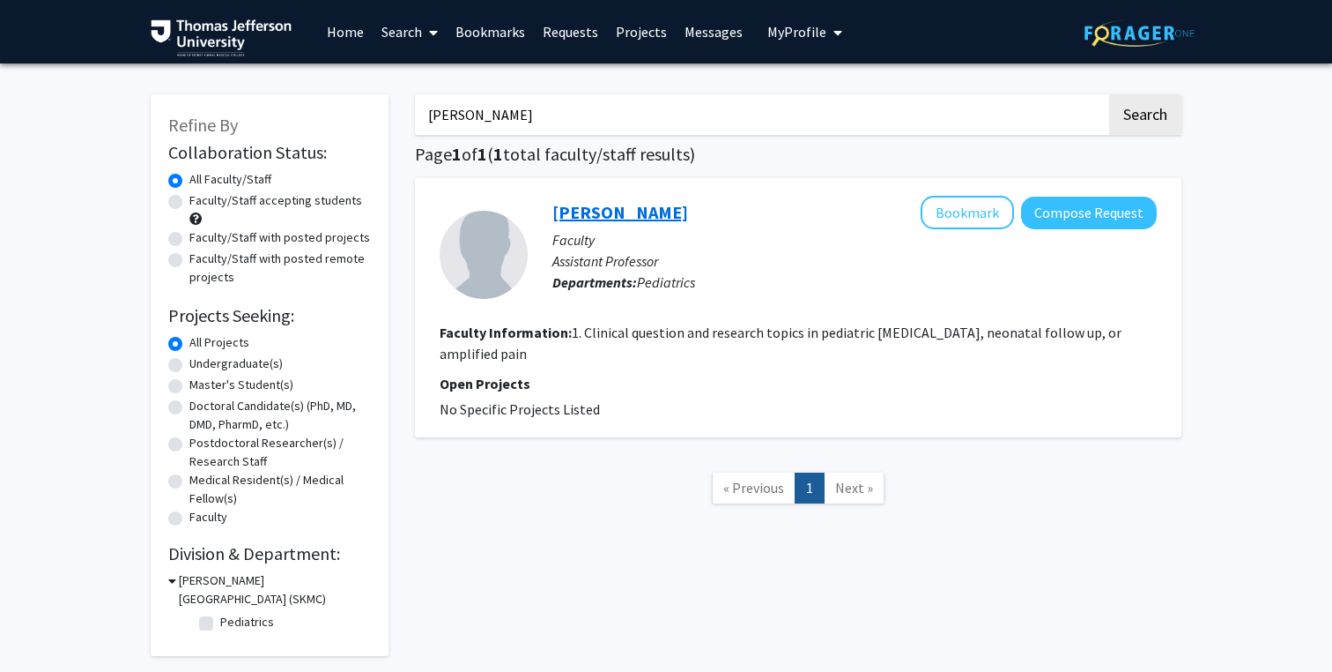
click at [596, 212] on link "[PERSON_NAME]" at bounding box center [621, 212] width 136 height 22
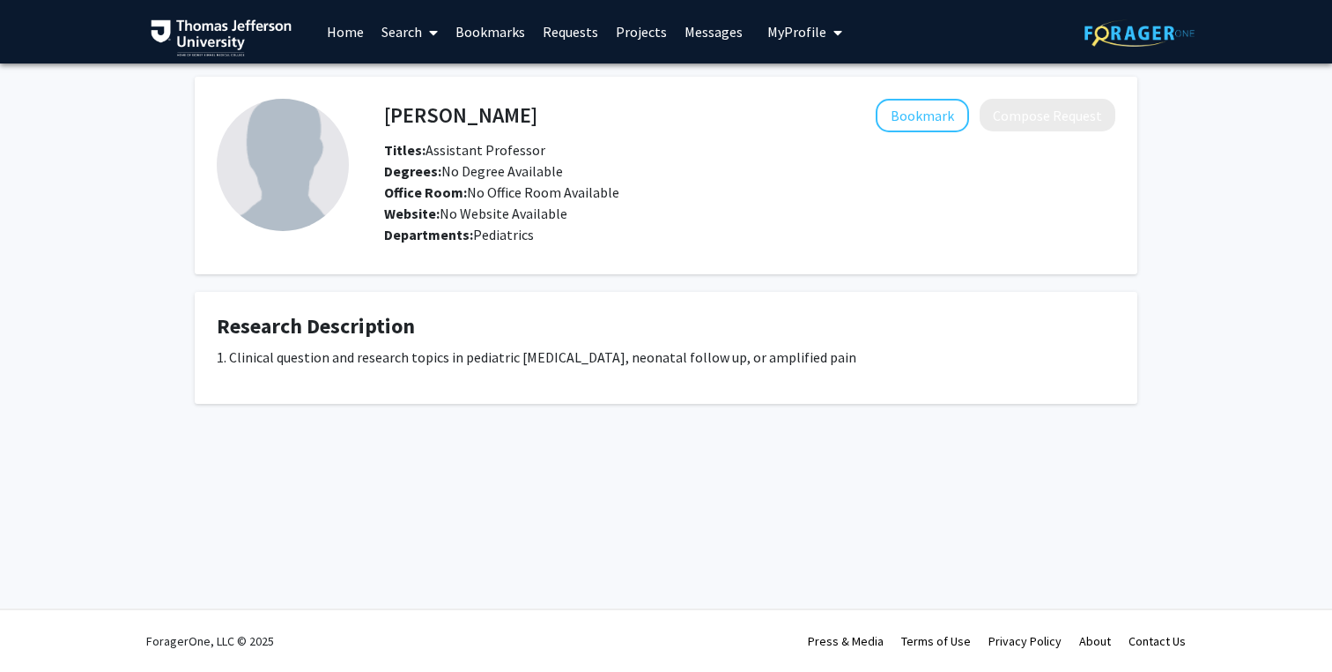
drag, startPoint x: 381, startPoint y: 114, endPoint x: 463, endPoint y: 117, distance: 82.0
click at [472, 117] on div "[PERSON_NAME] Bookmark Compose Request" at bounding box center [750, 115] width 758 height 33
click at [463, 117] on h4 "[PERSON_NAME]" at bounding box center [460, 115] width 153 height 33
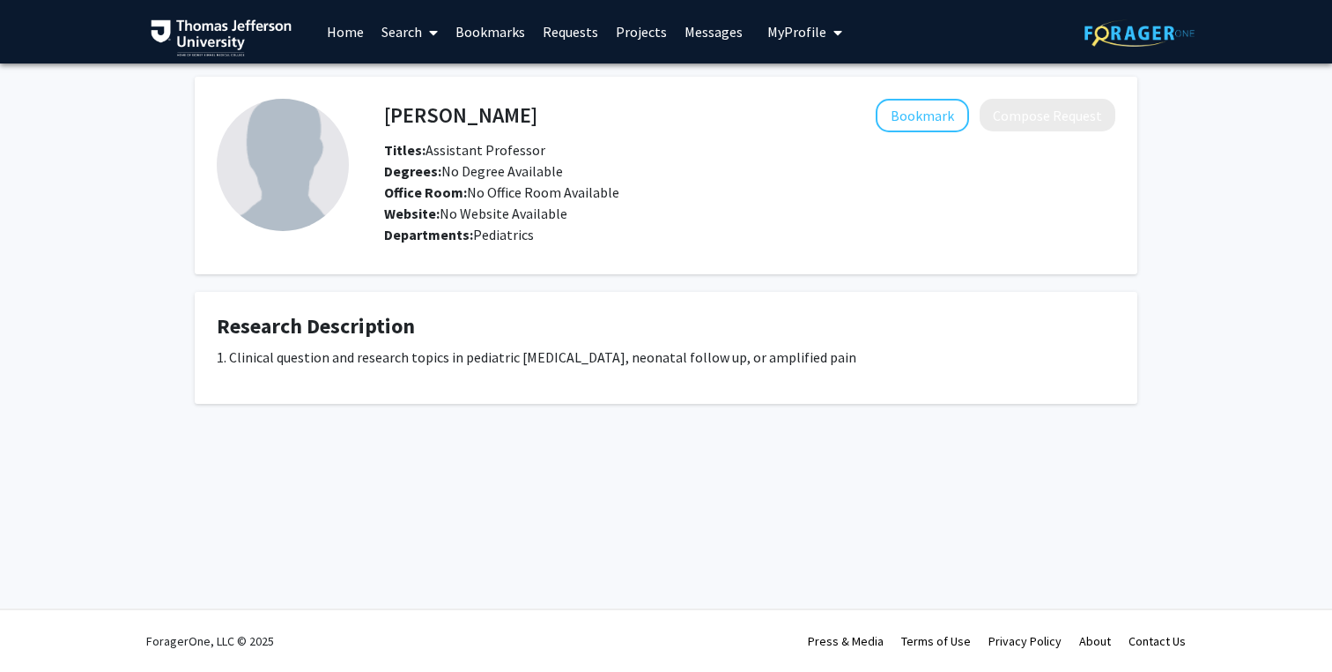
click at [494, 114] on h4 "[PERSON_NAME]" at bounding box center [460, 115] width 153 height 33
